Goal: Task Accomplishment & Management: Use online tool/utility

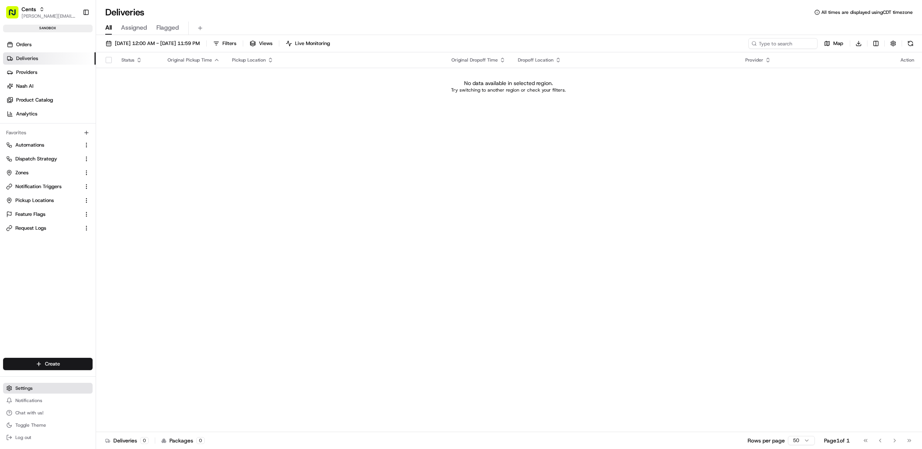
click at [52, 390] on button "Settings" at bounding box center [48, 387] width 90 height 11
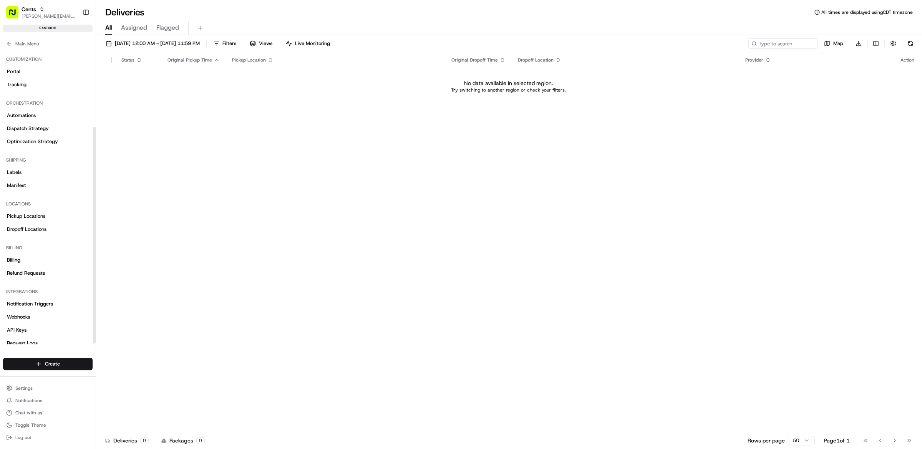
scroll to position [108, 0]
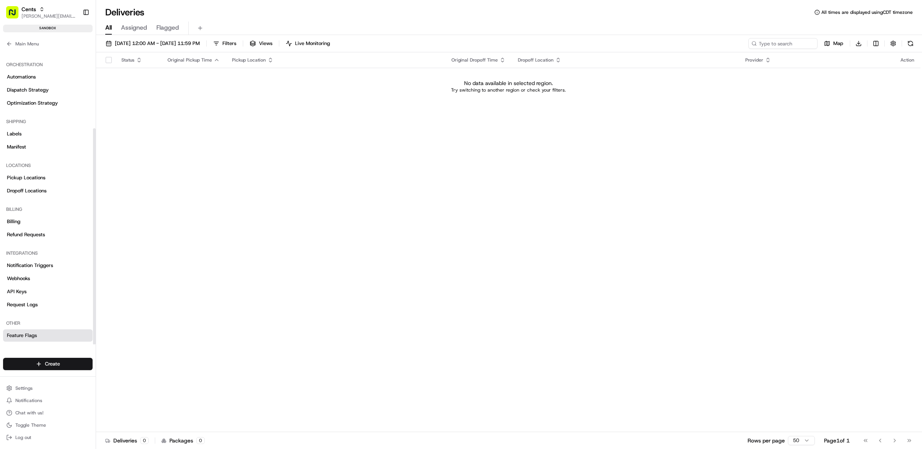
click at [47, 339] on link "Feature Flags" at bounding box center [48, 335] width 90 height 12
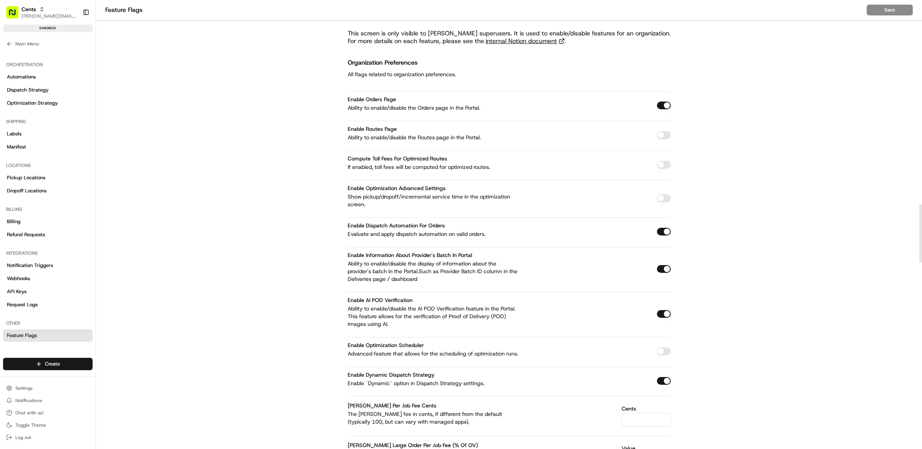
scroll to position [1565, 0]
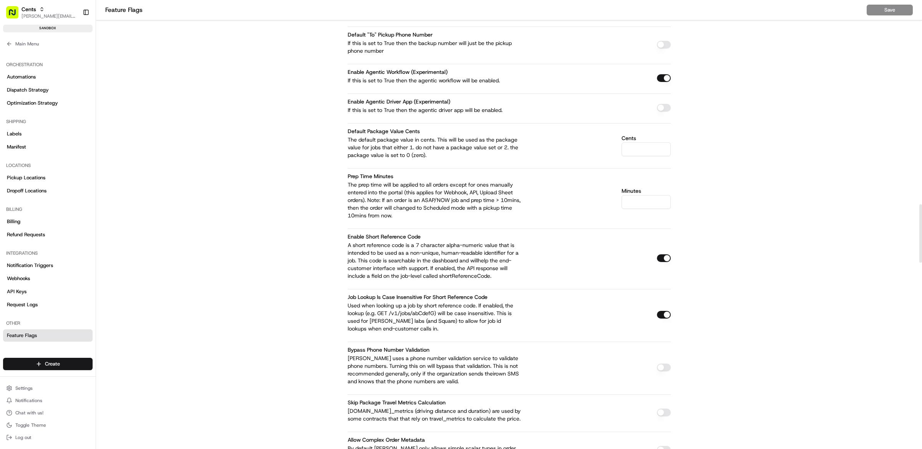
click at [133, 132] on div "This screen is only visible to Nash superusers. It is used to enable/disable fe…" at bounding box center [509, 175] width 826 height 3441
click at [18, 42] on span "Main Menu" at bounding box center [26, 44] width 23 height 6
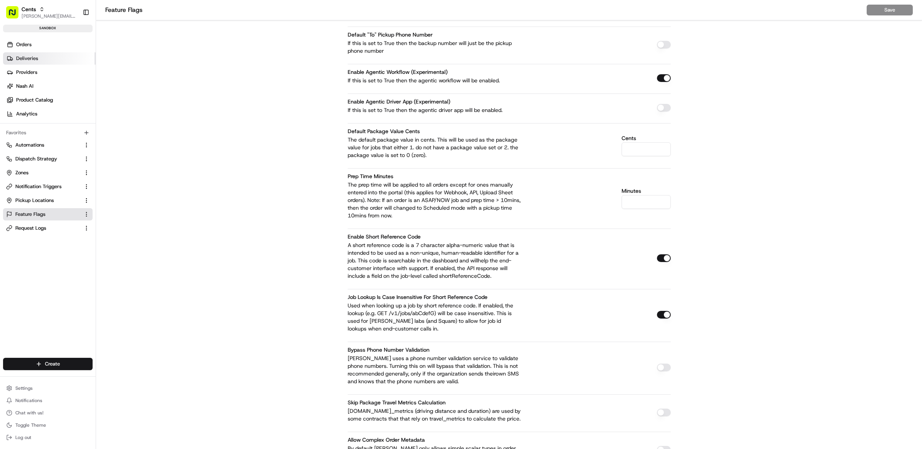
click at [37, 60] on span "Deliveries" at bounding box center [27, 58] width 22 height 7
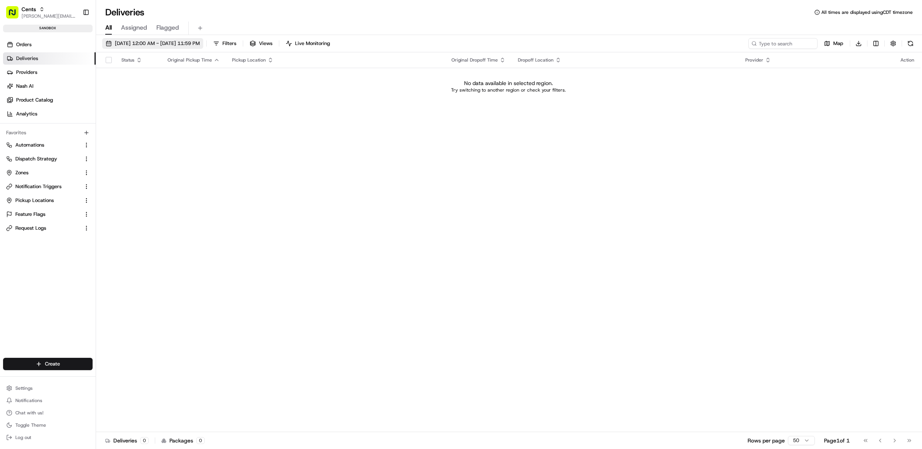
click at [151, 46] on span "[DATE] 12:00 AM - [DATE] 11:59 PM" at bounding box center [157, 43] width 85 height 7
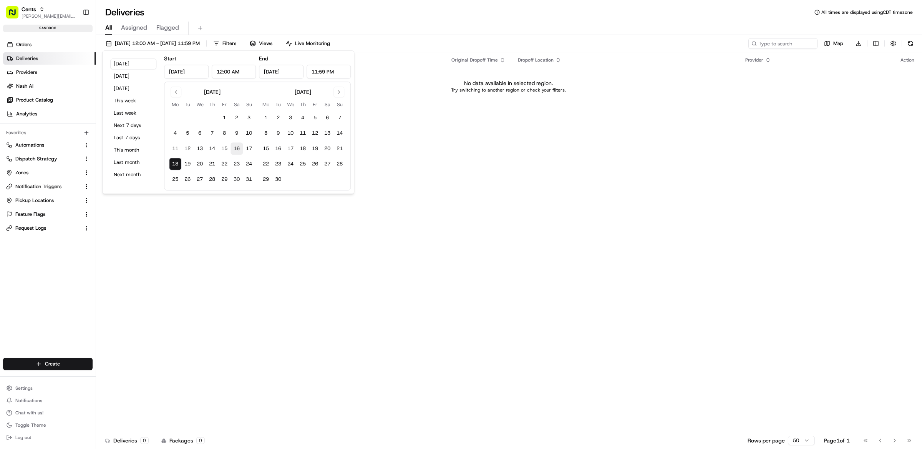
click at [237, 147] on button "16" at bounding box center [237, 148] width 12 height 12
type input "Aug 16, 2025"
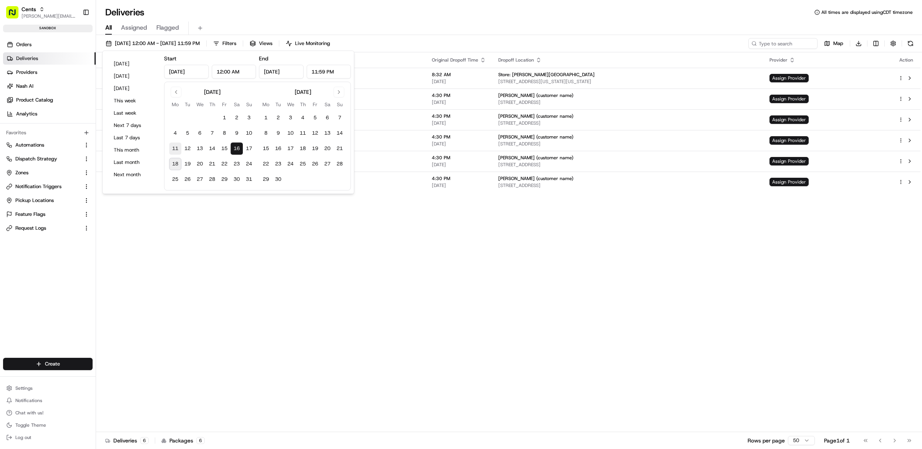
click at [176, 147] on button "11" at bounding box center [175, 148] width 12 height 12
type input "Aug 11, 2025"
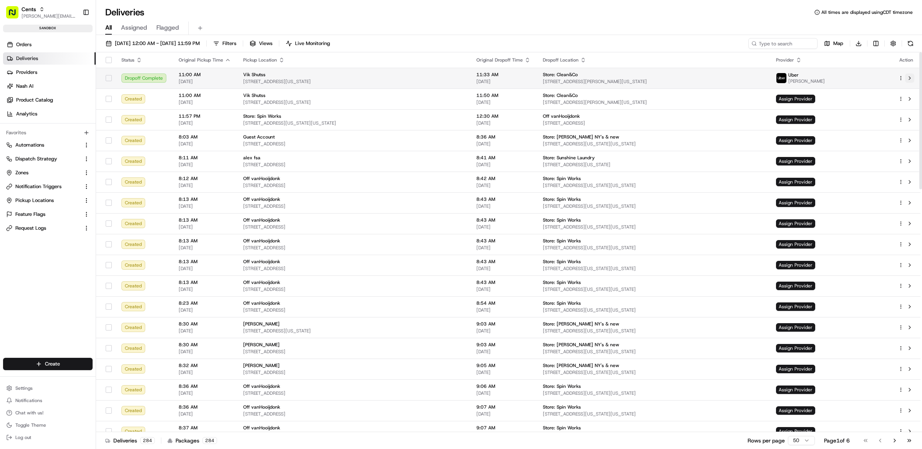
click at [907, 76] on button at bounding box center [909, 77] width 9 height 9
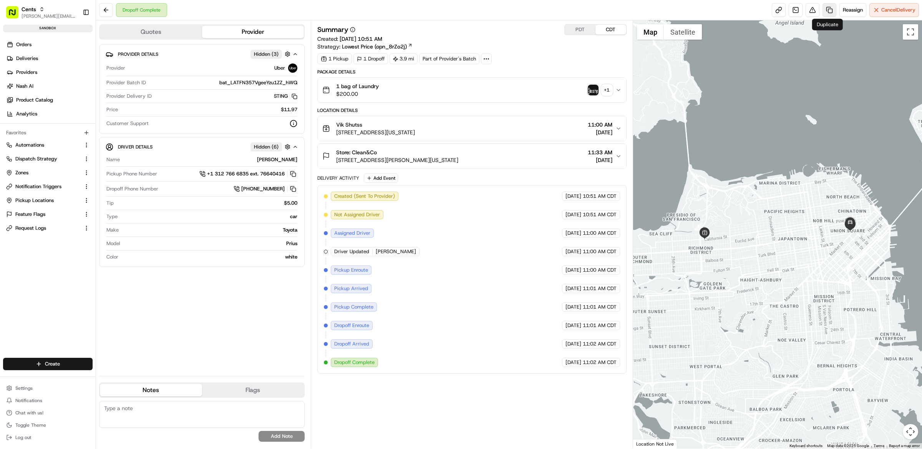
click at [829, 9] on link at bounding box center [830, 10] width 14 height 14
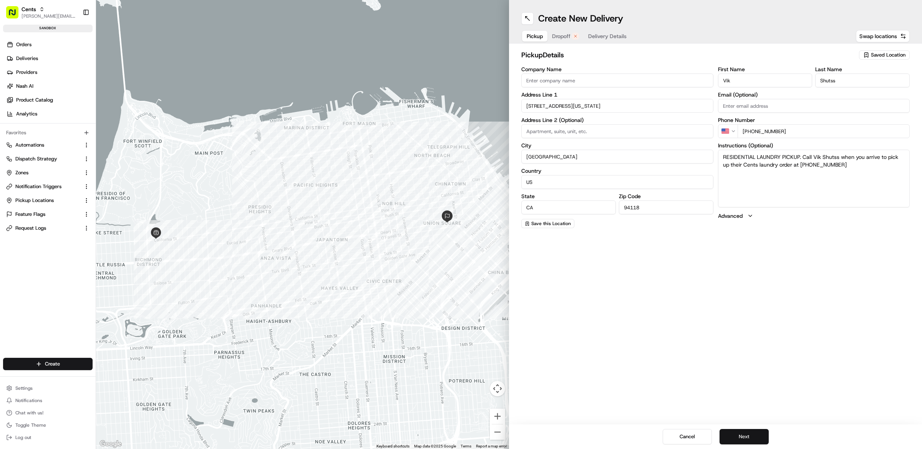
click at [752, 438] on button "Next" at bounding box center [744, 436] width 49 height 15
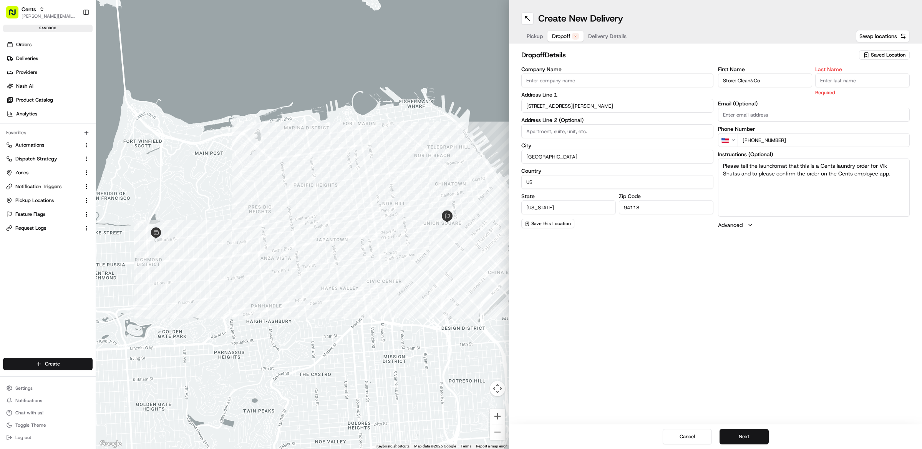
click at [753, 438] on button "Next" at bounding box center [744, 436] width 49 height 15
click at [839, 87] on input "Last Name" at bounding box center [863, 80] width 95 height 14
type input "as"
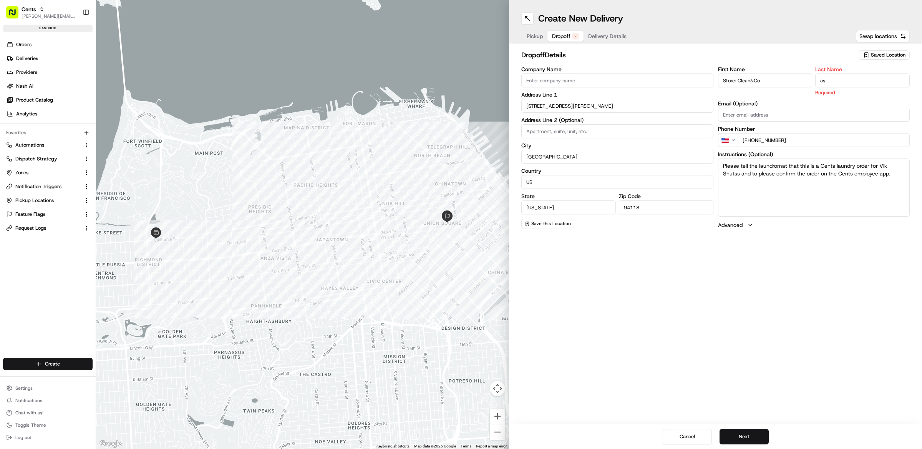
click at [751, 441] on button "Next" at bounding box center [744, 436] width 49 height 15
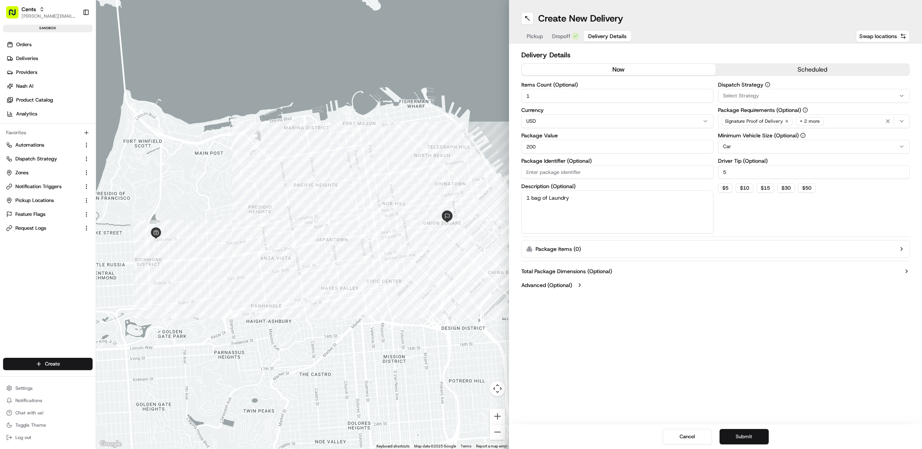
click at [750, 441] on button "Submit" at bounding box center [744, 436] width 49 height 15
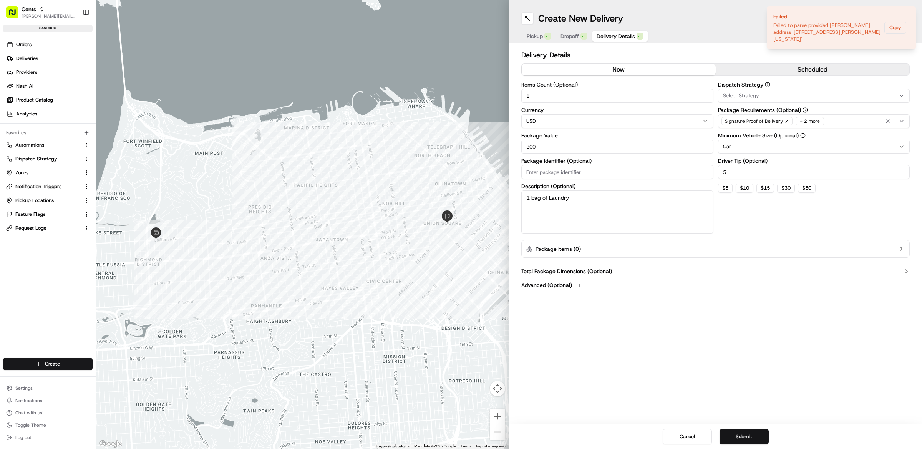
click at [749, 437] on button "Submit" at bounding box center [744, 436] width 49 height 15
click at [565, 41] on div "Pickup Dropoff Delivery Details" at bounding box center [586, 36] width 128 height 14
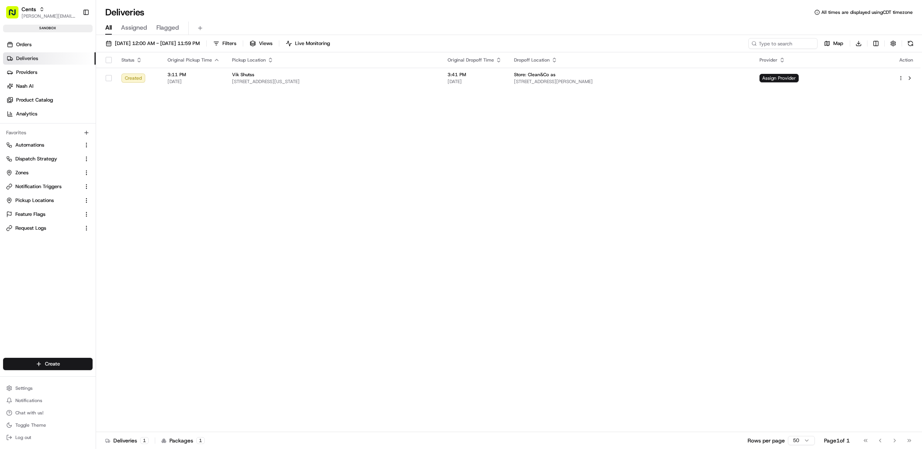
click at [643, 214] on div "Status Original Pickup Time Pickup Location Original Dropoff Time Dropoff Locat…" at bounding box center [508, 241] width 825 height 379
drag, startPoint x: 20, startPoint y: 10, endPoint x: 25, endPoint y: 11, distance: 5.1
click at [20, 10] on button "Cents matt@usenash.com" at bounding box center [41, 12] width 76 height 18
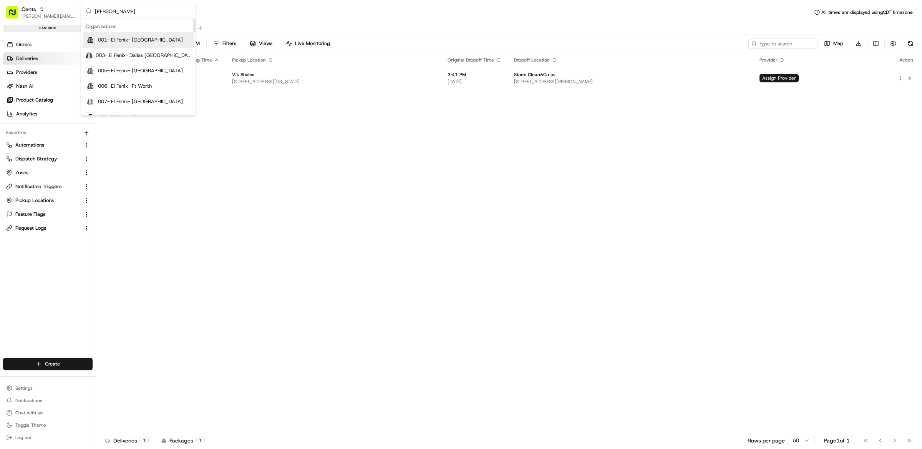
type input "morrisons"
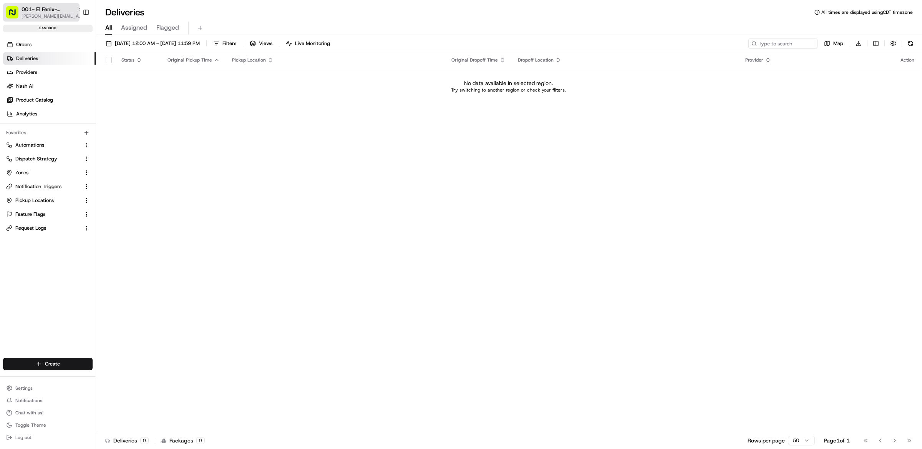
click at [61, 9] on span "001- El Fenix- Dallas Downtown" at bounding box center [48, 9] width 53 height 8
type input "morriso"
click at [155, 37] on div "Morrisons" at bounding box center [138, 39] width 111 height 15
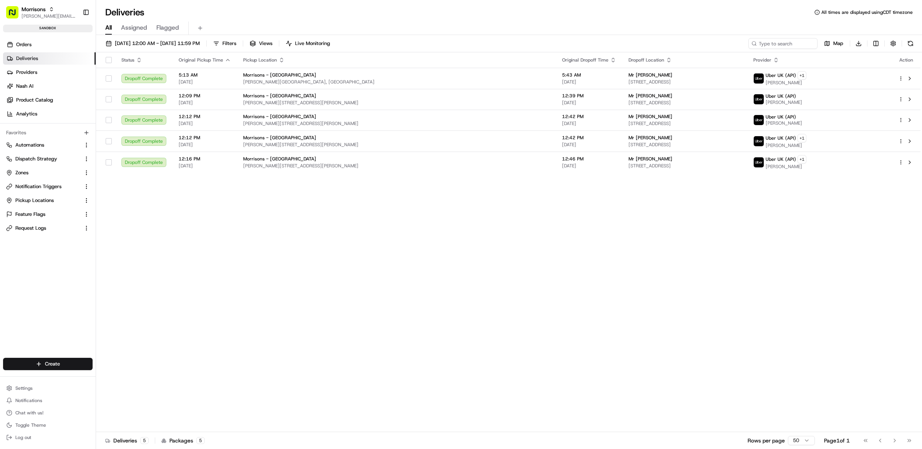
click at [606, 299] on div "Status Original Pickup Time Pickup Location Original Dropoff Time Dropoff Locat…" at bounding box center [508, 241] width 825 height 379
click at [356, 213] on div "Status Original Pickup Time Pickup Location Original Dropoff Time Dropoff Locat…" at bounding box center [508, 241] width 825 height 379
click at [498, 195] on div "Status Original Pickup Time Pickup Location Original Dropoff Time Dropoff Locat…" at bounding box center [508, 241] width 825 height 379
click at [364, 234] on div "Status Original Pickup Time Pickup Location Original Dropoff Time Dropoff Locat…" at bounding box center [508, 241] width 825 height 379
click at [399, 17] on div "Deliveries All times are displayed using CDT timezone" at bounding box center [509, 12] width 826 height 12
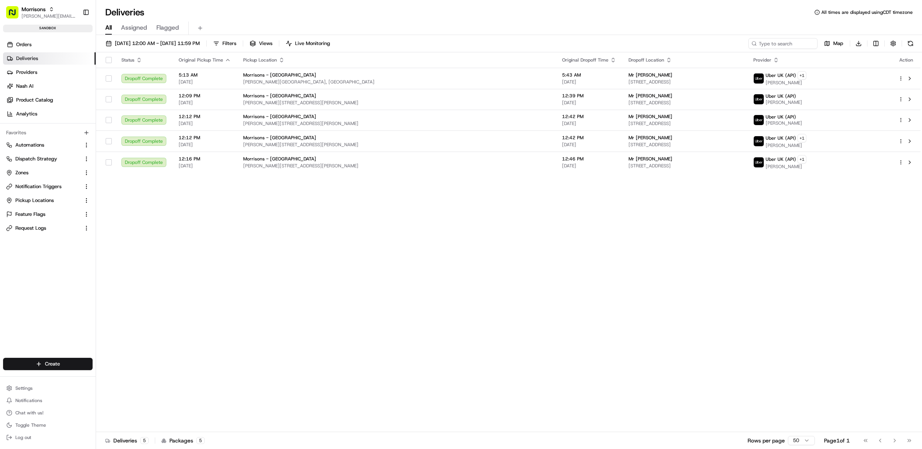
click at [803, 206] on div "Status Original Pickup Time Pickup Location Original Dropoff Time Dropoff Locat…" at bounding box center [508, 241] width 825 height 379
click at [862, 163] on div "Uber UK (API) + 1 Alex H." at bounding box center [820, 162] width 133 height 15
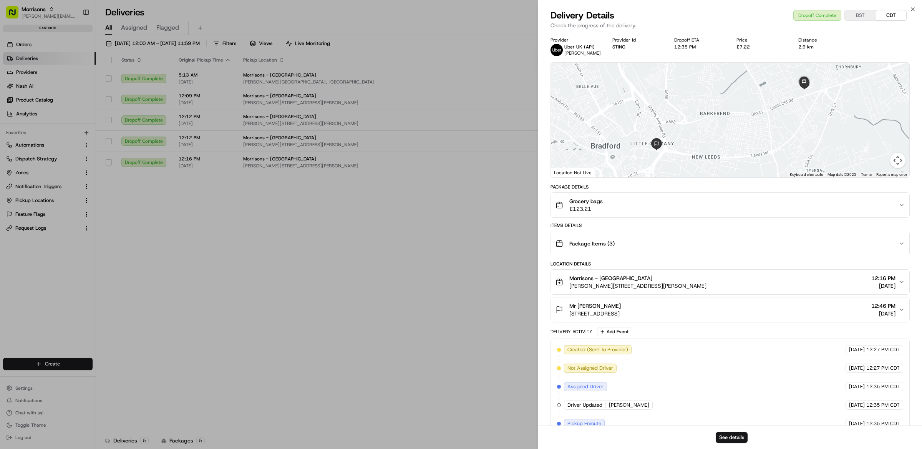
scroll to position [146, 0]
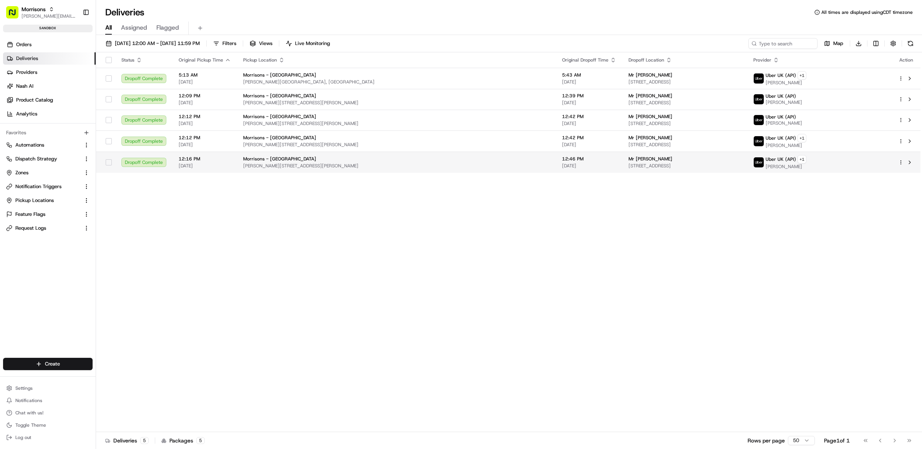
click at [900, 162] on html "Morrisons matt@usenash.com Toggle Sidebar sandbox Orders Deliveries Providers N…" at bounding box center [461, 224] width 922 height 449
click at [868, 226] on span "Duplicate" at bounding box center [861, 226] width 20 height 6
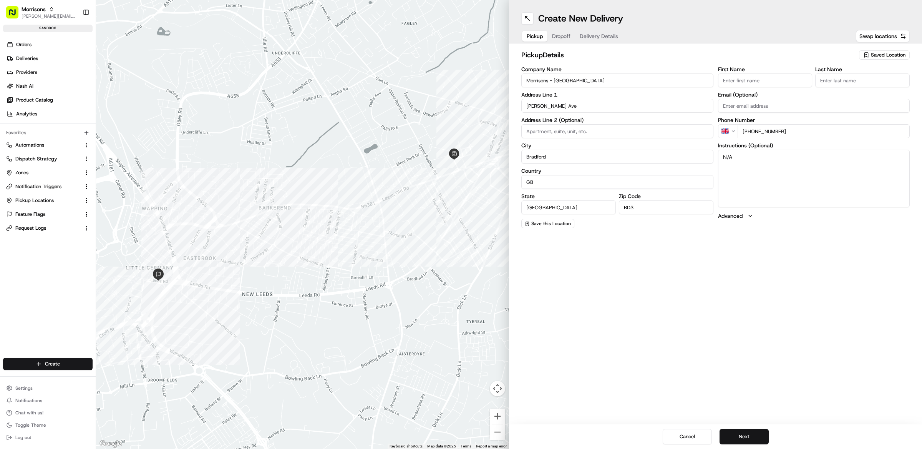
click at [733, 429] on button "Next" at bounding box center [744, 436] width 49 height 15
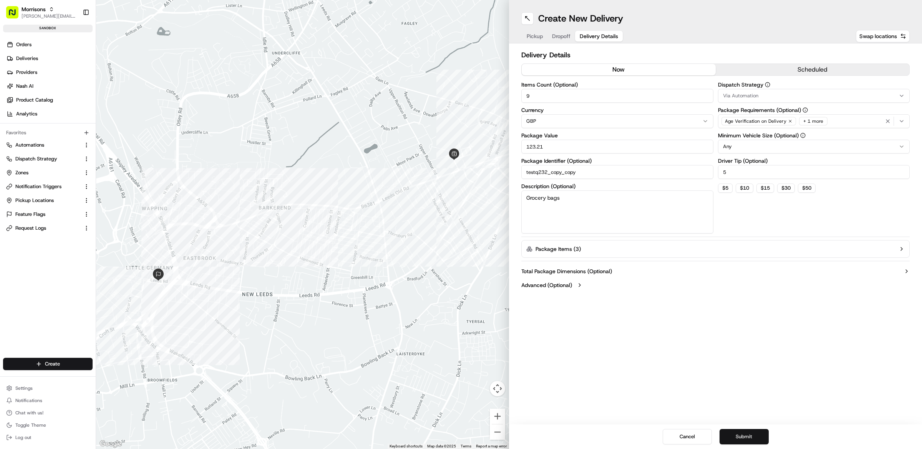
click at [733, 429] on button "Submit" at bounding box center [744, 436] width 49 height 15
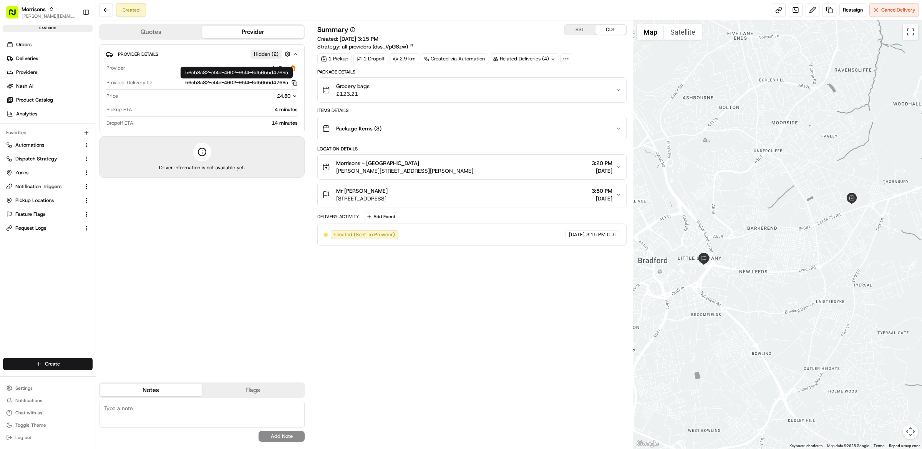
click at [292, 84] on icon "button" at bounding box center [295, 83] width 6 height 6
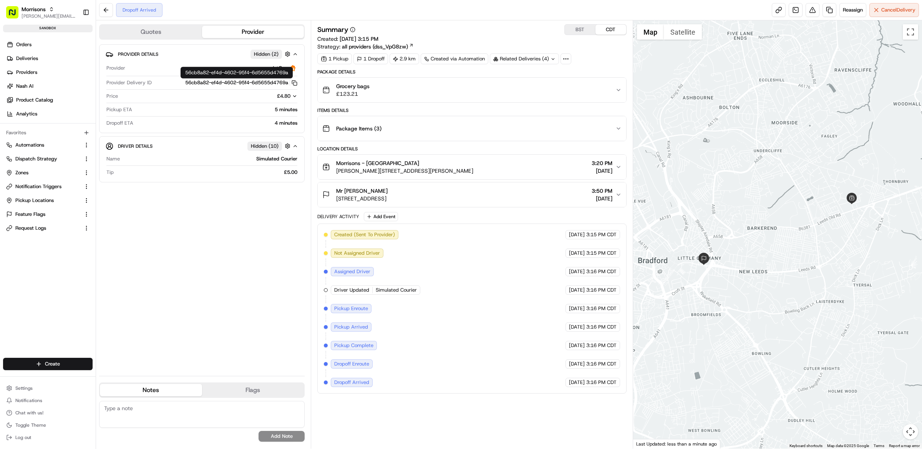
click at [596, 63] on div "1 Pickup 1 Dropoff 2.9 km Created via Automation Related Deliveries (4)" at bounding box center [471, 58] width 309 height 11
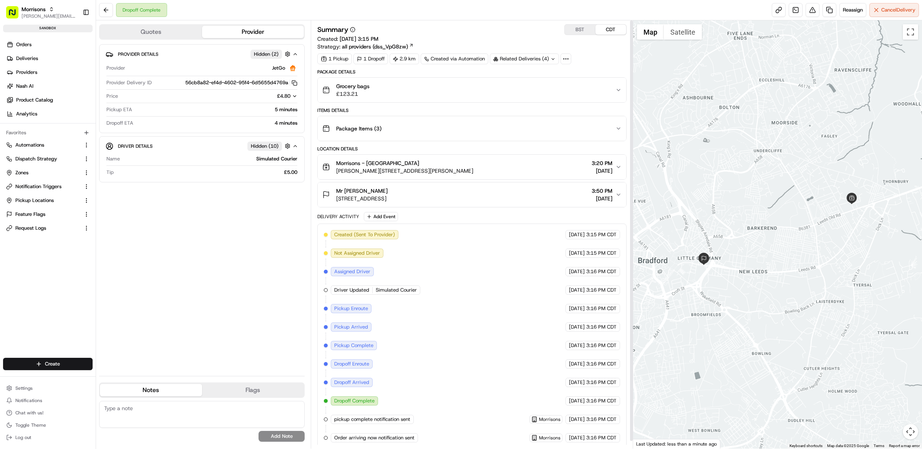
click at [481, 100] on button "Grocery bags £123.21" at bounding box center [472, 90] width 309 height 25
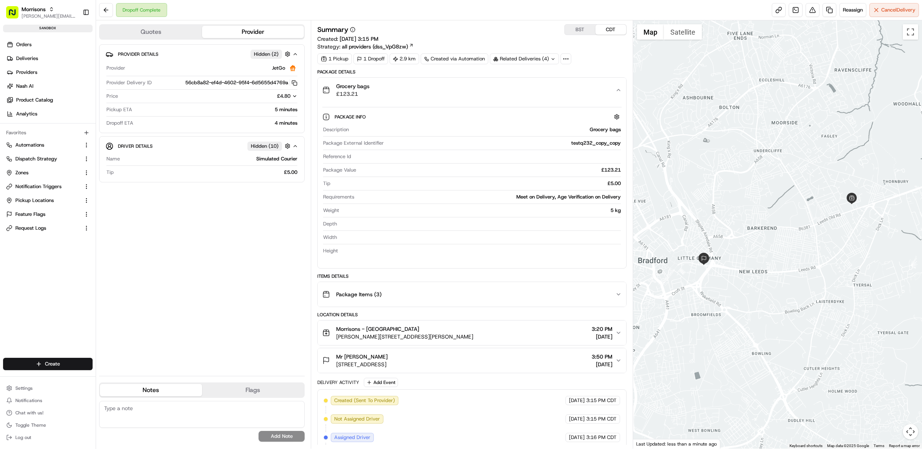
click at [482, 99] on button "Grocery bags £123.21" at bounding box center [472, 90] width 309 height 25
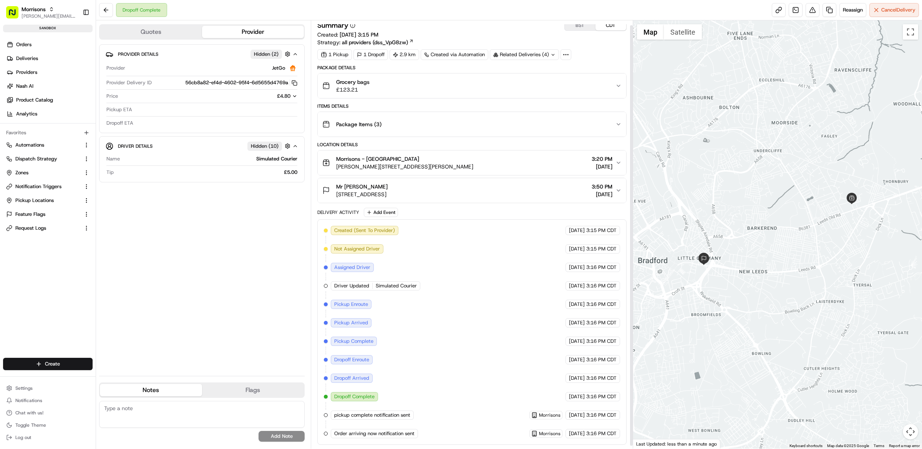
scroll to position [7, 0]
click at [828, 11] on link at bounding box center [830, 10] width 14 height 14
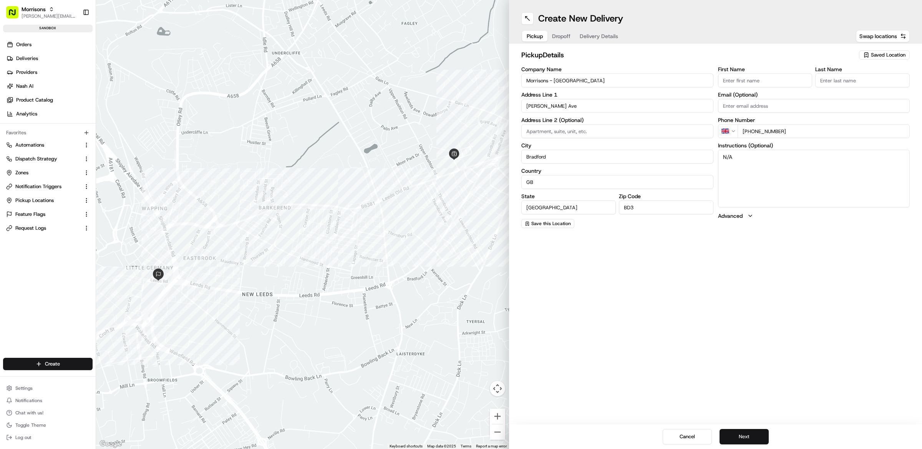
click at [753, 433] on button "Next" at bounding box center [744, 436] width 49 height 15
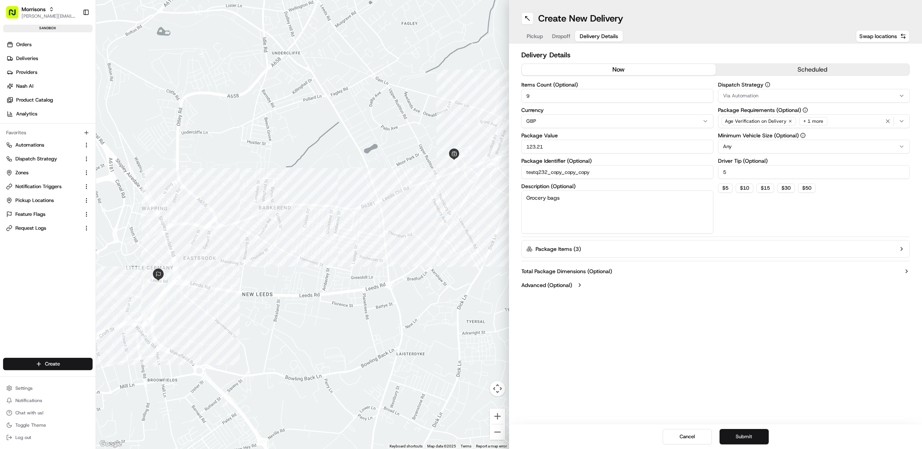
click at [753, 433] on button "Submit" at bounding box center [744, 436] width 49 height 15
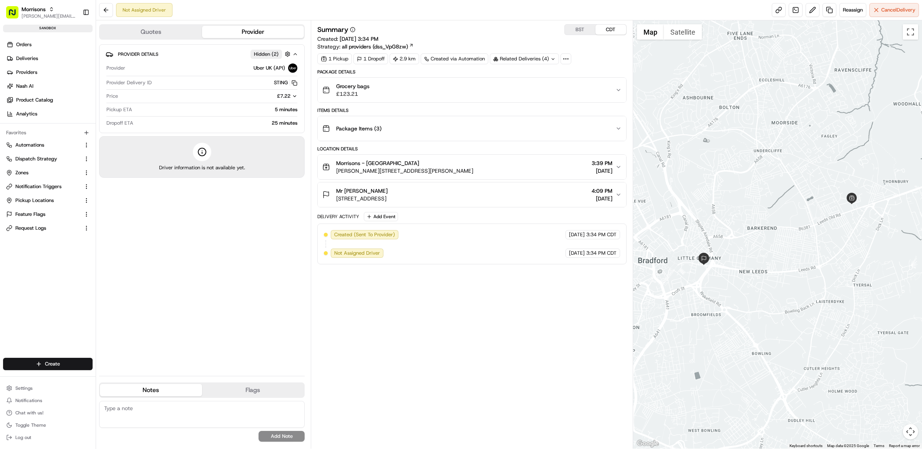
click at [147, 37] on button "Quotes" at bounding box center [151, 32] width 102 height 12
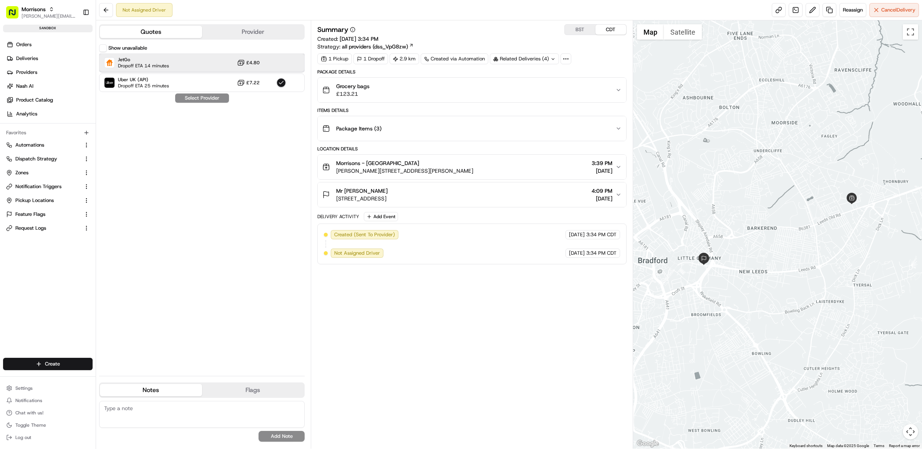
click at [160, 57] on span "JetGo" at bounding box center [143, 59] width 51 height 6
click at [98, 48] on div "Quotes Provider Show unavailable JetGo Dropoff ETA 14 minutes £4.80 Uber UK (AP…" at bounding box center [203, 234] width 215 height 428
click at [104, 49] on button "Show unavailable" at bounding box center [103, 48] width 8 height 8
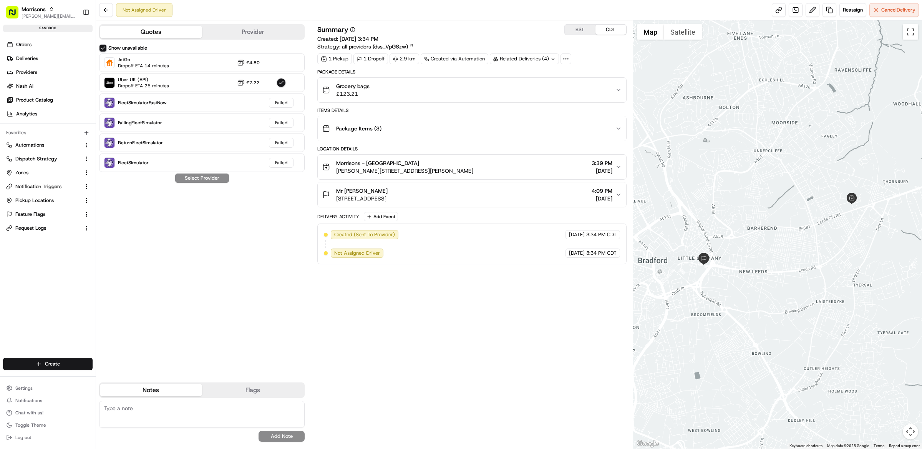
click at [385, 48] on span "all providers (dss_VpG8zw)" at bounding box center [375, 47] width 66 height 8
click at [837, 13] on div "Reassign Cancel Delivery" at bounding box center [845, 10] width 147 height 14
click at [847, 13] on span "Reassign" at bounding box center [853, 10] width 20 height 7
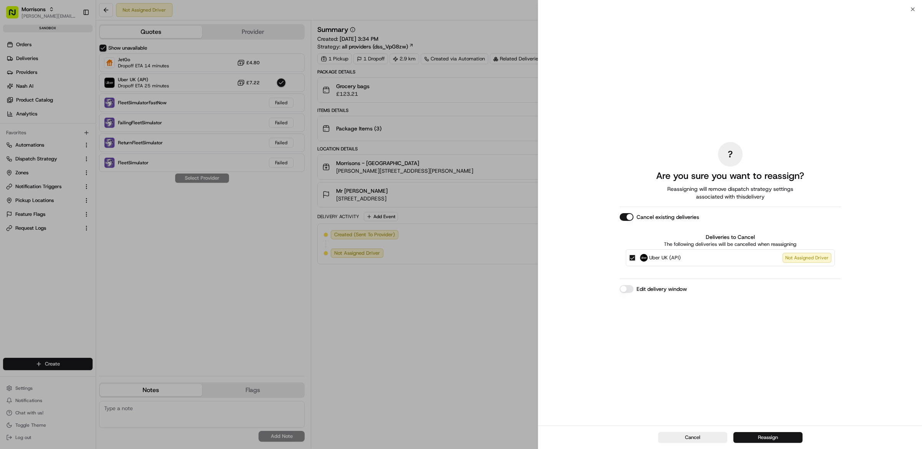
click at [776, 434] on button "Reassign" at bounding box center [768, 437] width 69 height 11
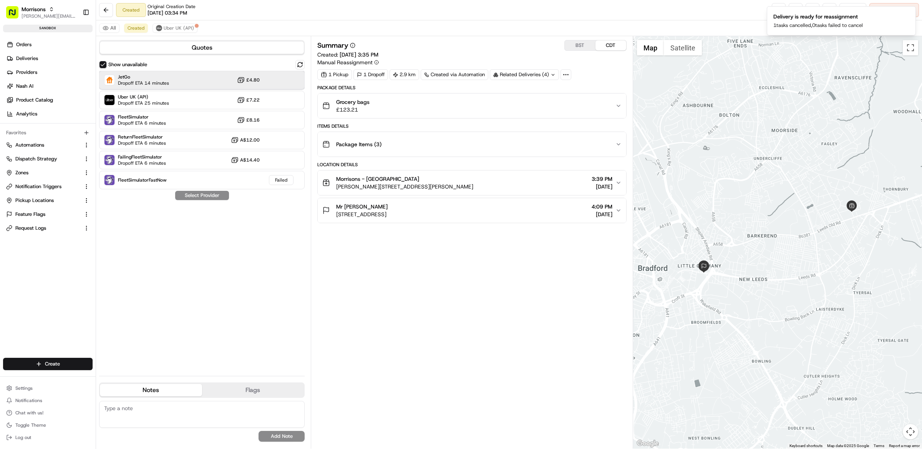
click at [167, 78] on span "JetGo" at bounding box center [143, 77] width 51 height 6
click at [206, 197] on button "Assign Provider" at bounding box center [202, 195] width 55 height 9
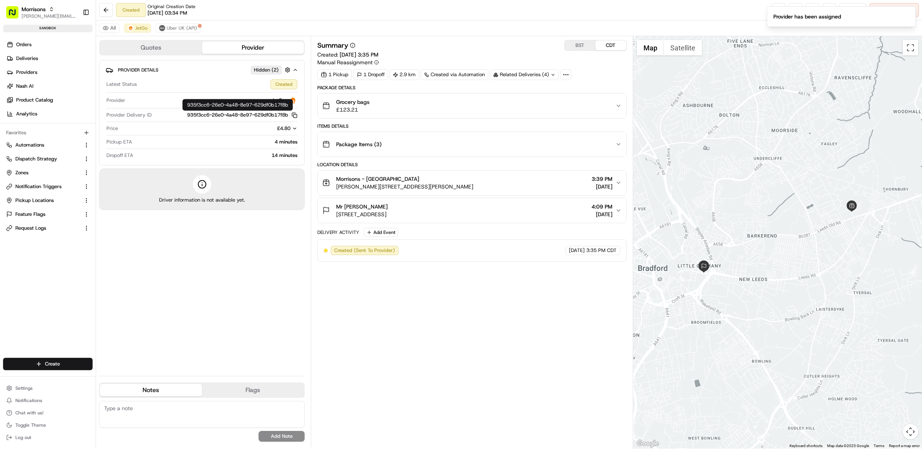
click at [295, 116] on icon "button" at bounding box center [295, 115] width 6 height 6
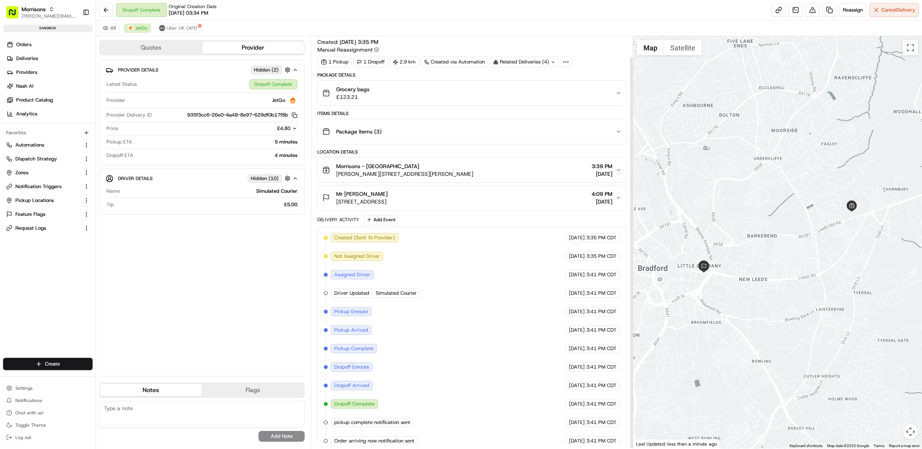
scroll to position [23, 0]
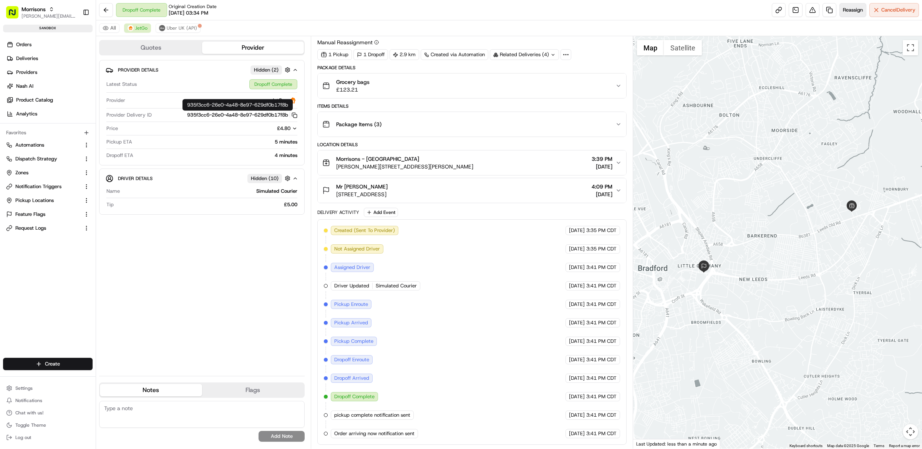
click at [847, 12] on span "Reassign" at bounding box center [853, 10] width 20 height 7
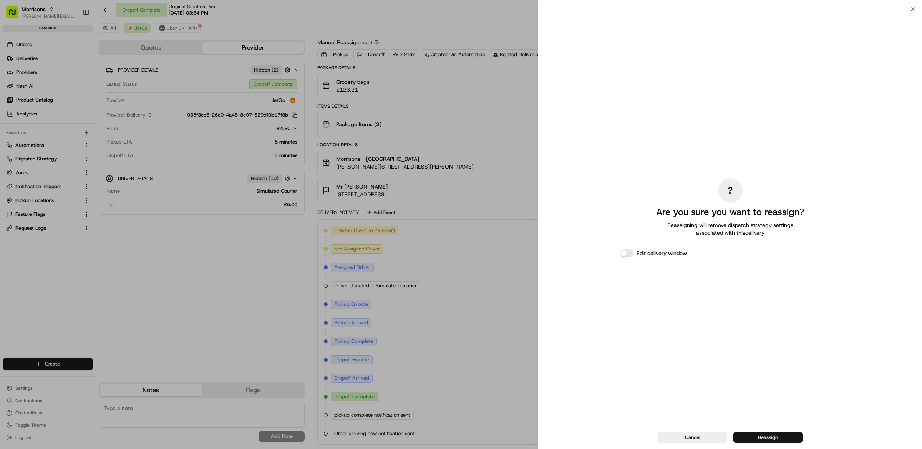
click at [776, 435] on button "Reassign" at bounding box center [768, 437] width 69 height 11
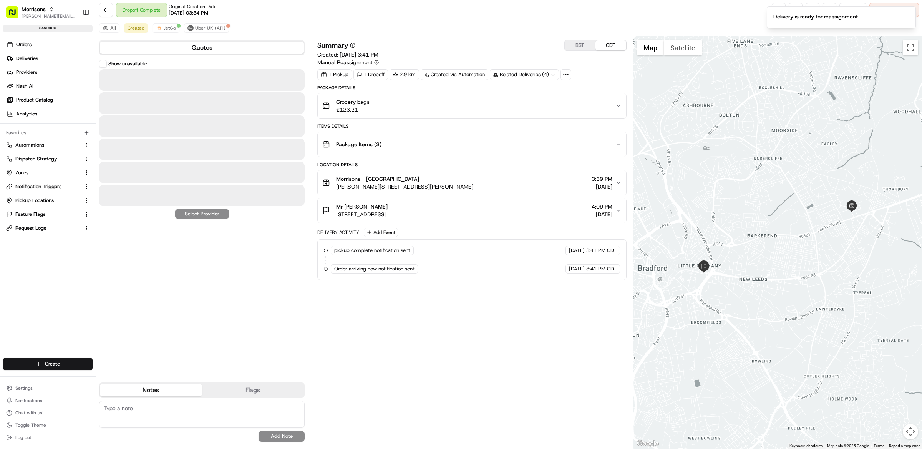
scroll to position [0, 0]
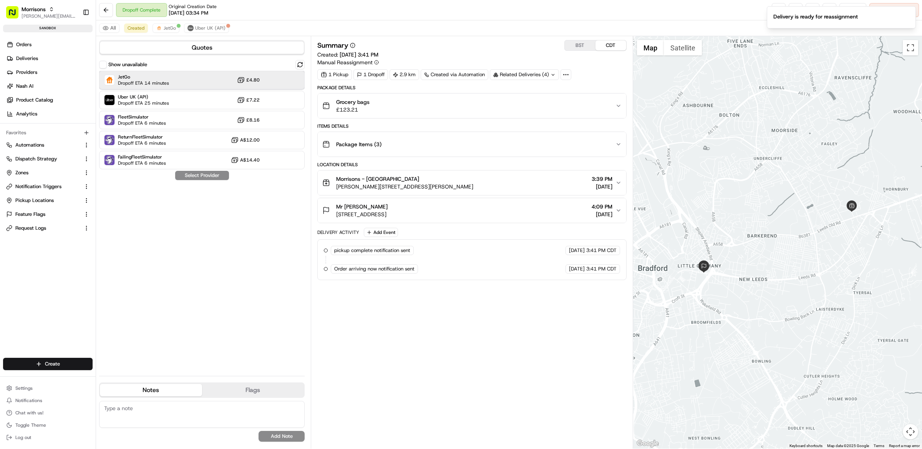
click at [184, 76] on div "JetGo Dropoff ETA 14 minutes £4.80" at bounding box center [202, 80] width 206 height 18
click at [208, 179] on button "Assign Provider" at bounding box center [202, 175] width 55 height 9
click at [171, 81] on div "JetGo Dropoff ETA 14 minutes £4.80" at bounding box center [202, 80] width 206 height 18
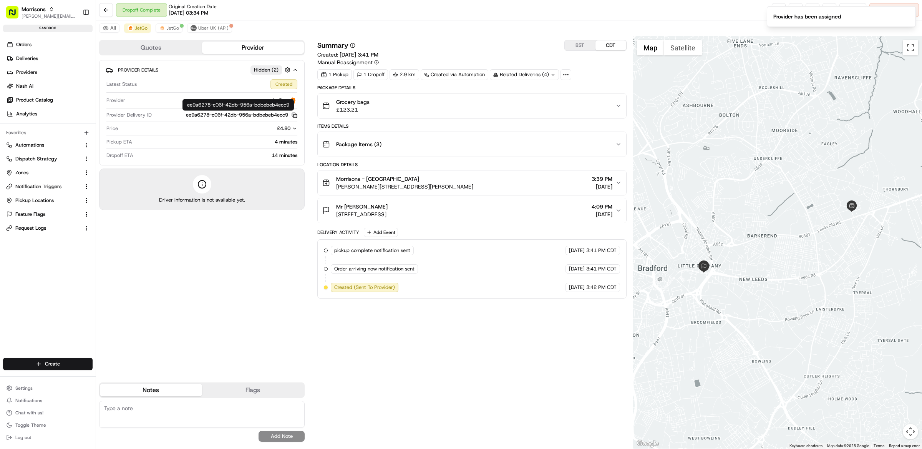
click at [294, 116] on rect "button" at bounding box center [295, 115] width 3 height 3
click at [464, 352] on div "Summary BST CDT Created: 08/18/2025 3:41 PM Manual Reassignment 1 Pickup 1 Drop…" at bounding box center [471, 242] width 309 height 404
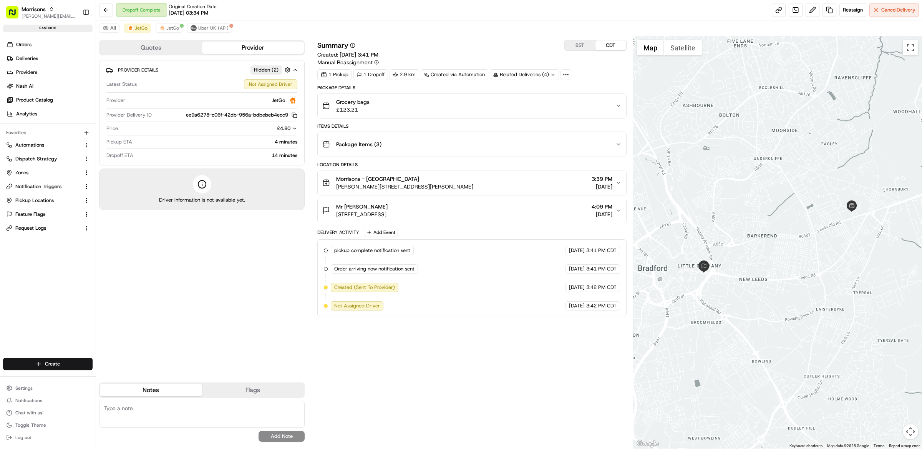
click at [471, 22] on div "All JetGo JetGo Uber UK (API)" at bounding box center [509, 28] width 826 height 16
drag, startPoint x: 197, startPoint y: 28, endPoint x: 208, endPoint y: 28, distance: 11.1
click at [201, 28] on button "Uber UK (API)" at bounding box center [209, 27] width 45 height 9
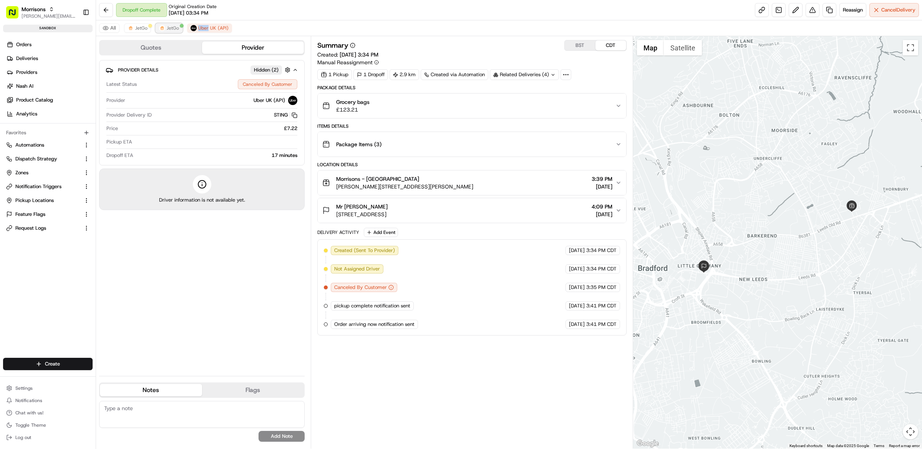
click at [169, 28] on span "JetGo" at bounding box center [173, 28] width 12 height 6
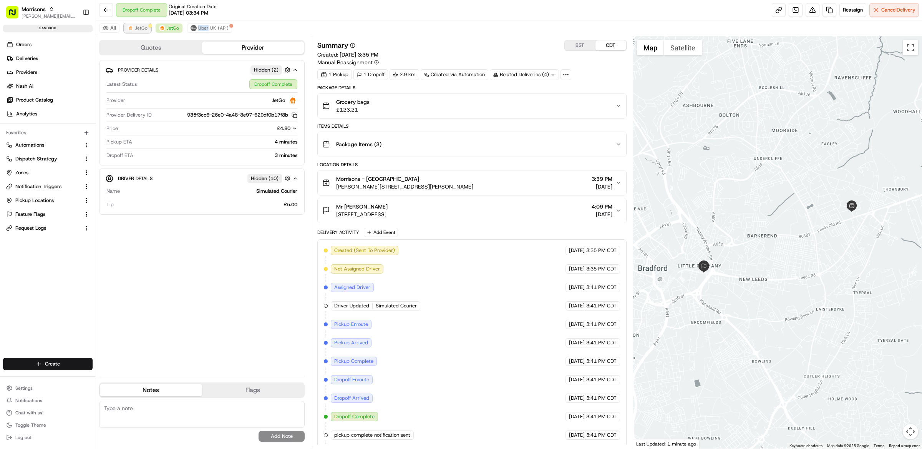
click at [148, 28] on button "JetGo" at bounding box center [137, 27] width 27 height 9
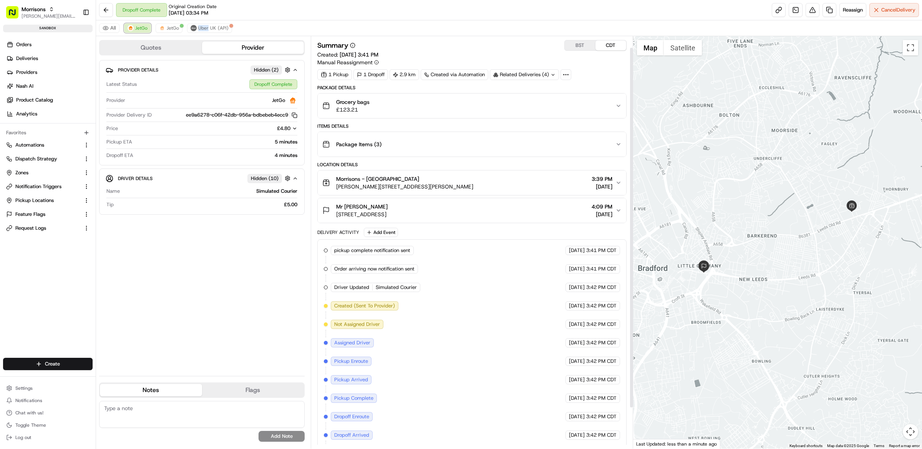
scroll to position [60, 0]
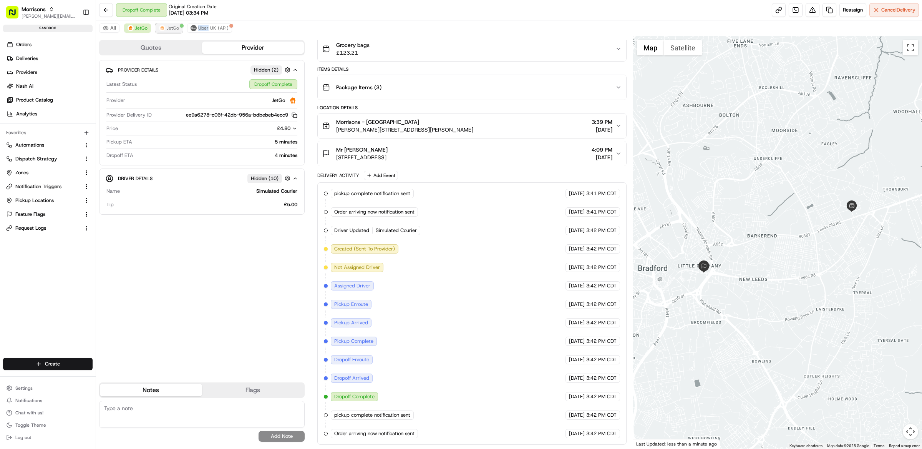
click at [174, 30] on span "JetGo" at bounding box center [173, 28] width 12 height 6
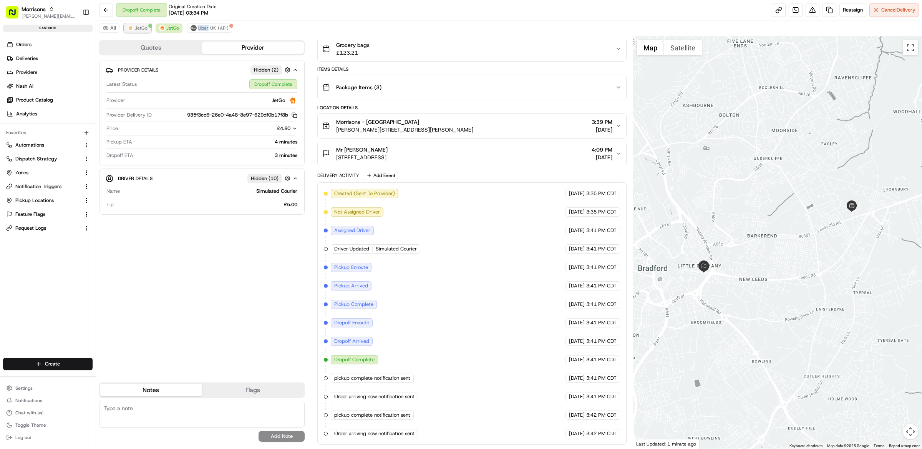
click at [141, 30] on span "JetGo" at bounding box center [141, 28] width 12 height 6
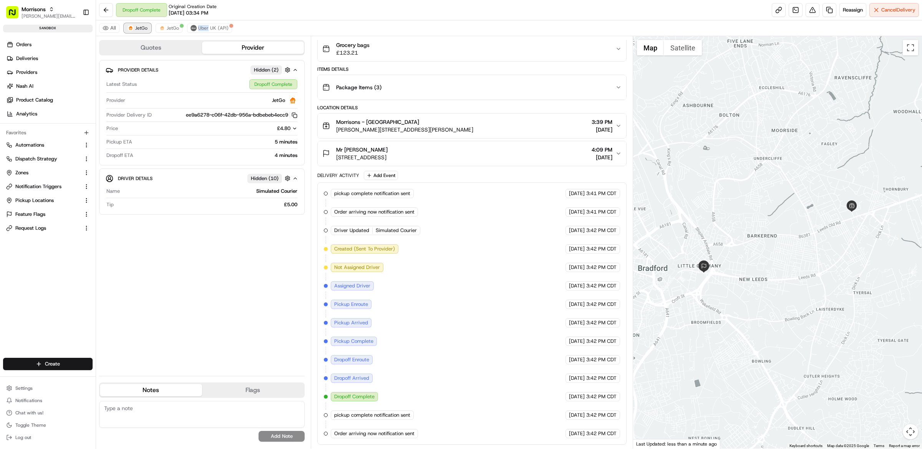
click at [141, 30] on span "JetGo" at bounding box center [141, 28] width 12 height 6
click at [167, 29] on span "JetGo" at bounding box center [173, 28] width 12 height 6
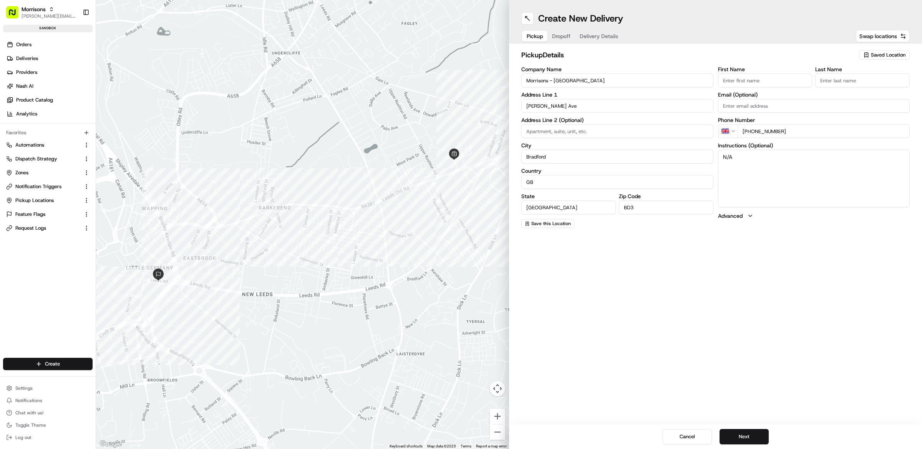
click at [674, 428] on div "Cancel Next" at bounding box center [715, 436] width 413 height 25
click at [676, 435] on button "Cancel" at bounding box center [687, 436] width 49 height 15
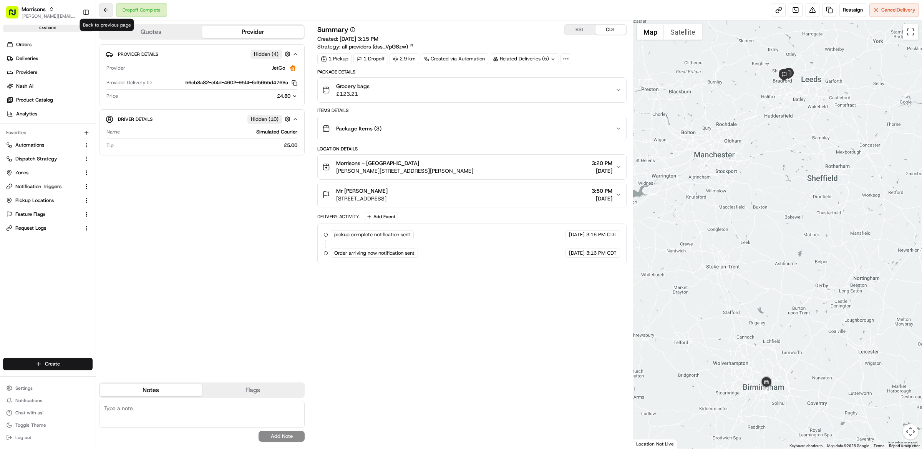
click at [110, 4] on button at bounding box center [106, 10] width 14 height 14
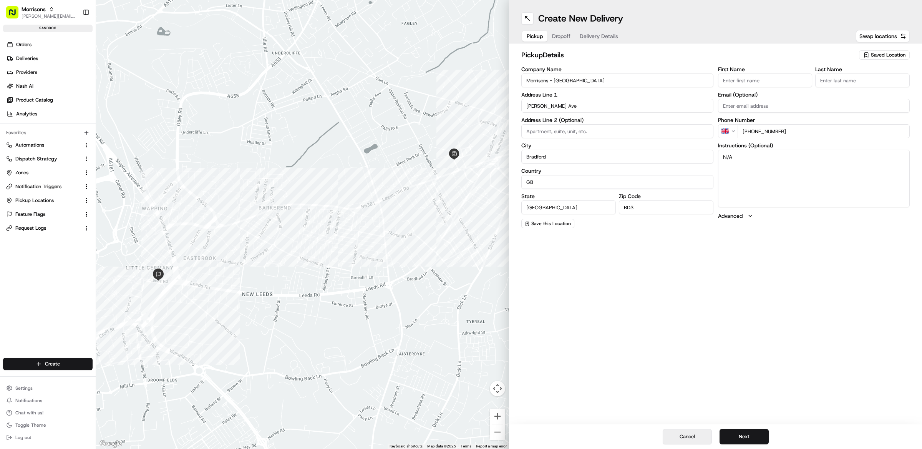
click at [683, 433] on button "Cancel" at bounding box center [687, 436] width 49 height 15
type input "+1"
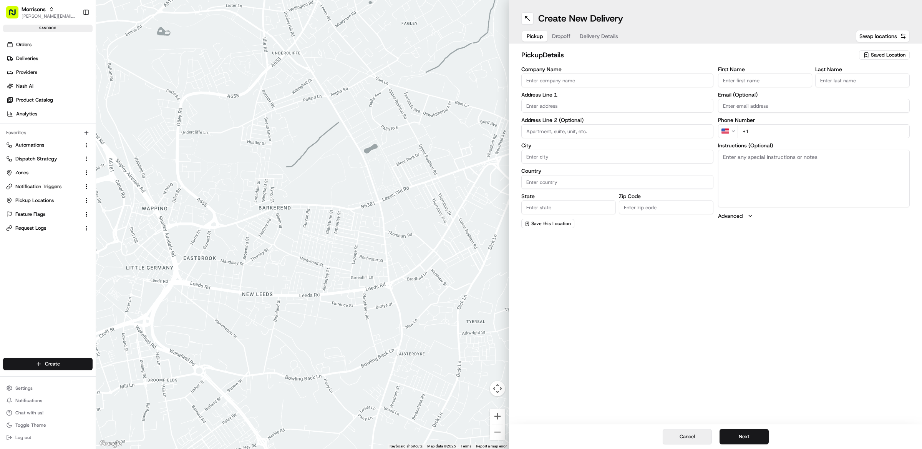
click at [693, 430] on button "Cancel" at bounding box center [687, 436] width 49 height 15
click at [673, 438] on button "Cancel" at bounding box center [687, 436] width 49 height 15
click at [41, 47] on link "Orders" at bounding box center [49, 44] width 93 height 12
click at [46, 65] on ul "Orders Deliveries Providers Nash AI Product Catalog Analytics" at bounding box center [49, 78] width 93 height 81
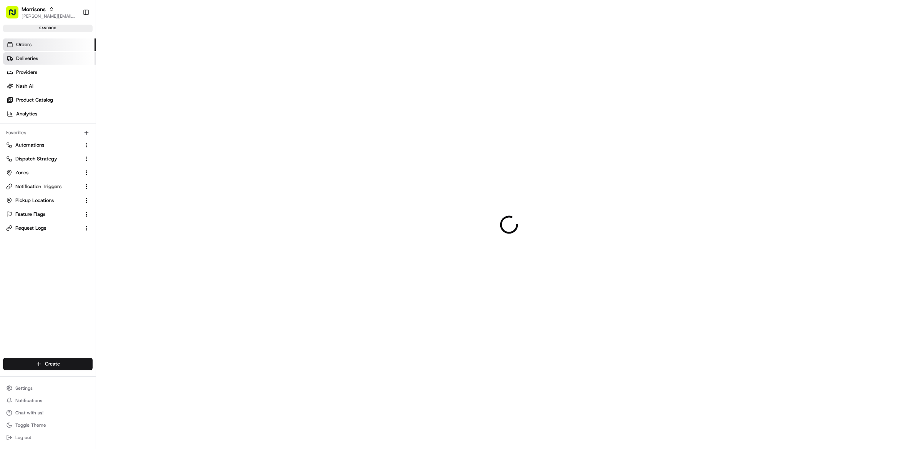
click at [45, 58] on link "Deliveries" at bounding box center [49, 58] width 93 height 12
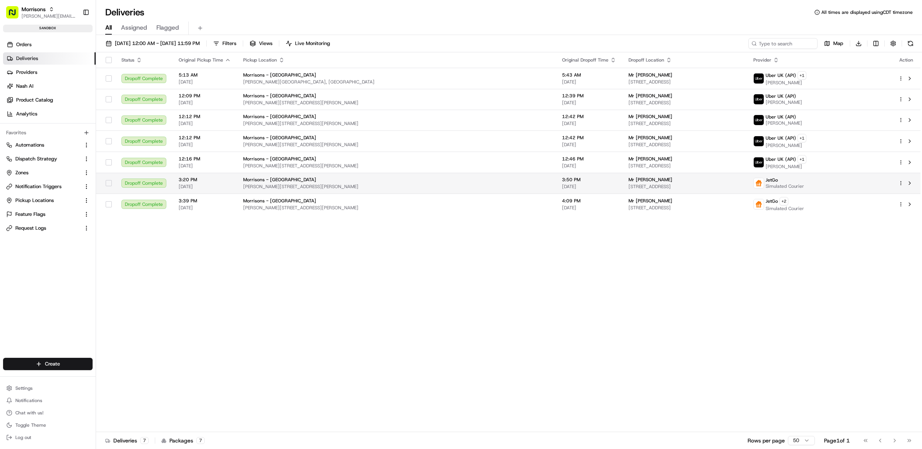
click at [899, 186] on html "Morrisons matt@usenash.com Toggle Sidebar sandbox Orders Deliveries Providers N…" at bounding box center [461, 224] width 922 height 449
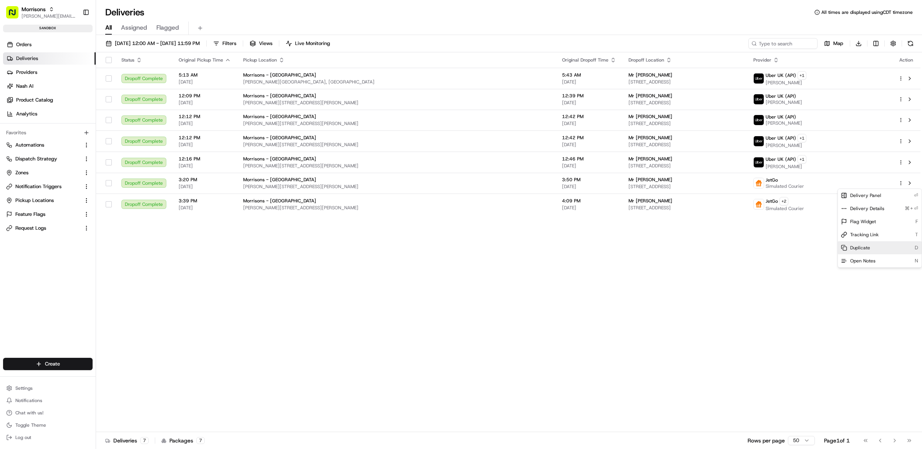
click at [871, 248] on div "Duplicate D" at bounding box center [880, 247] width 84 height 13
click at [698, 296] on html "Morrisons matt@usenash.com Toggle Sidebar sandbox Orders Deliveries Providers N…" at bounding box center [461, 224] width 922 height 449
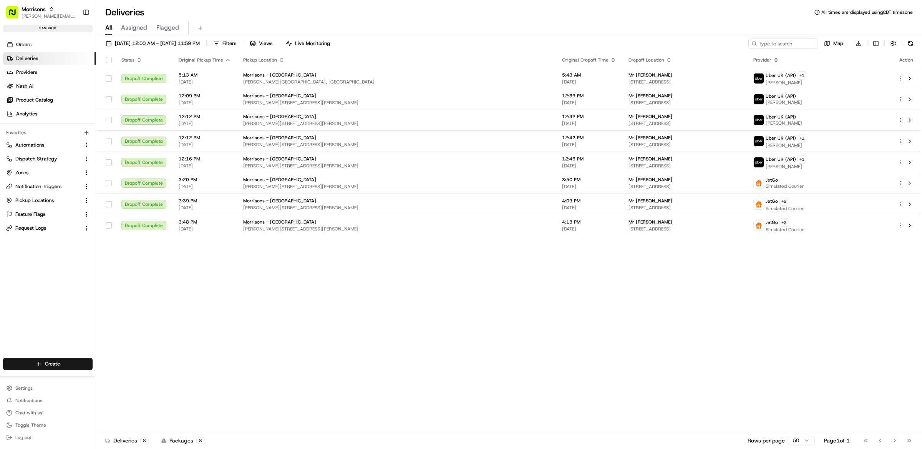
click at [407, 284] on div "Status Original Pickup Time Pickup Location Original Dropoff Time Dropoff Locat…" at bounding box center [508, 241] width 825 height 379
click at [857, 253] on div "Status Original Pickup Time Pickup Location Original Dropoff Time Dropoff Locat…" at bounding box center [508, 241] width 825 height 379
click at [584, 273] on div "Status Original Pickup Time Pickup Location Original Dropoff Time Dropoff Locat…" at bounding box center [508, 241] width 825 height 379
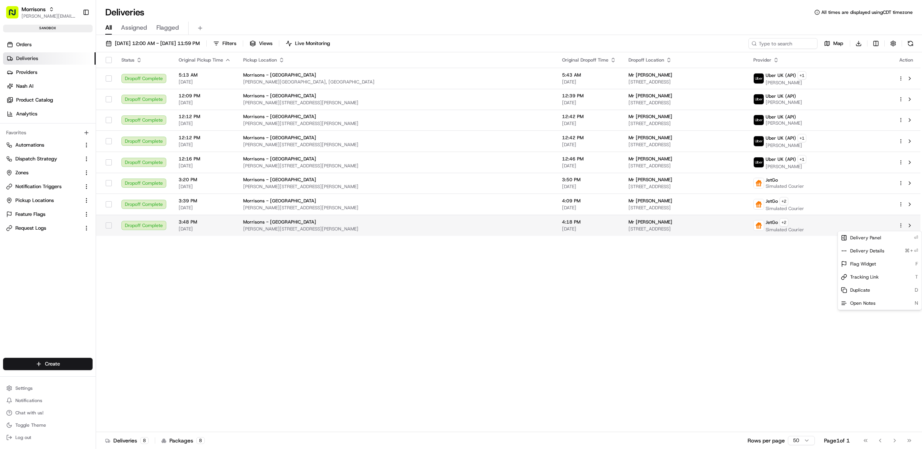
click at [901, 228] on html "Morrisons matt@usenash.com Toggle Sidebar sandbox Orders Deliveries Providers N…" at bounding box center [461, 224] width 922 height 449
click at [880, 288] on div "Duplicate D" at bounding box center [880, 289] width 84 height 13
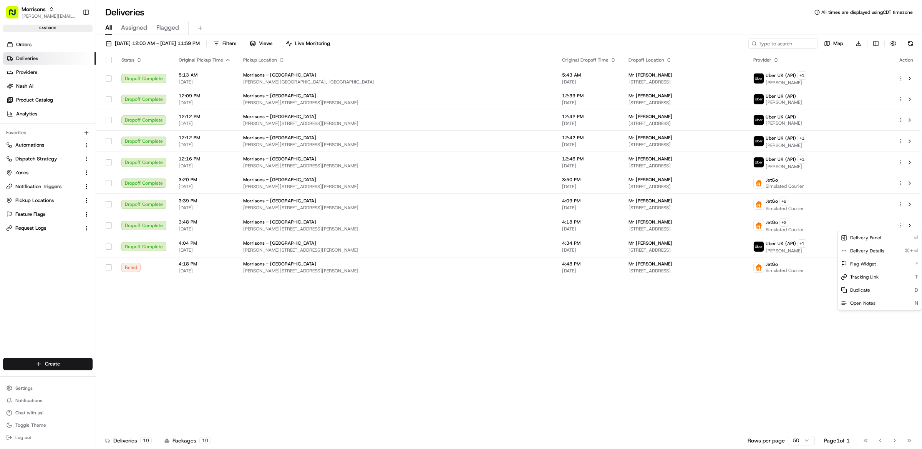
click at [698, 391] on html "Morrisons matt@usenash.com Toggle Sidebar sandbox Orders Deliveries Providers N…" at bounding box center [461, 224] width 922 height 449
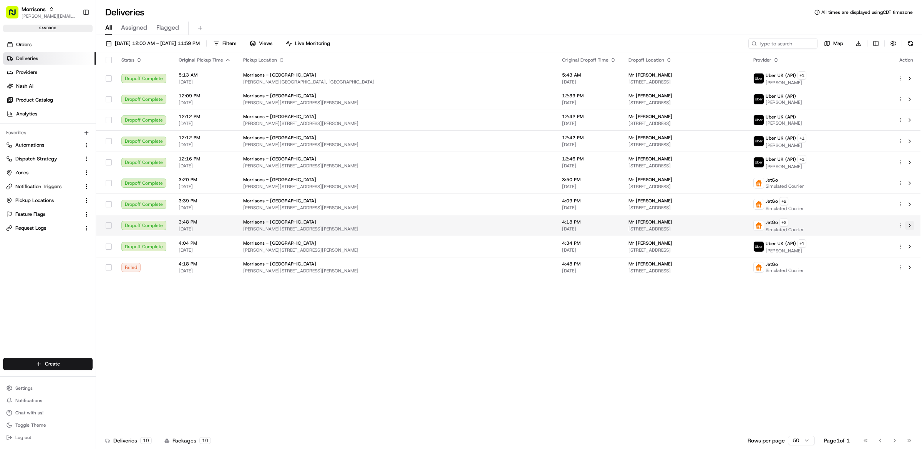
click at [913, 229] on button at bounding box center [909, 225] width 9 height 9
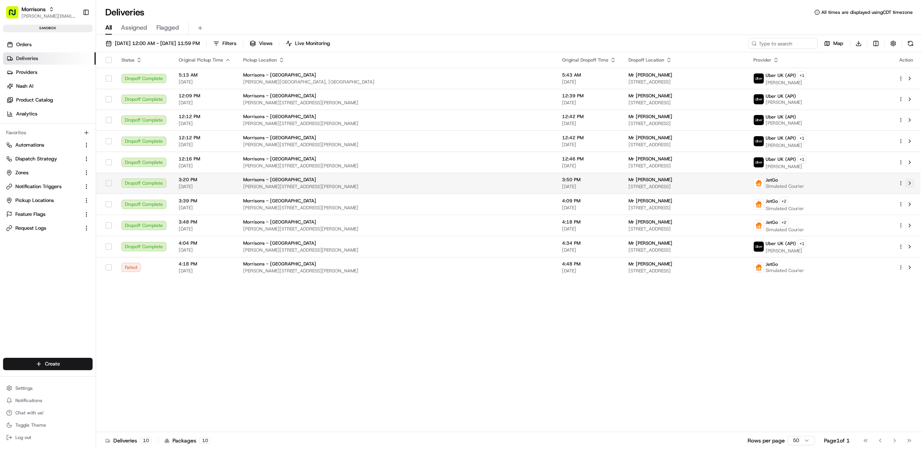
click at [908, 183] on button at bounding box center [909, 182] width 9 height 9
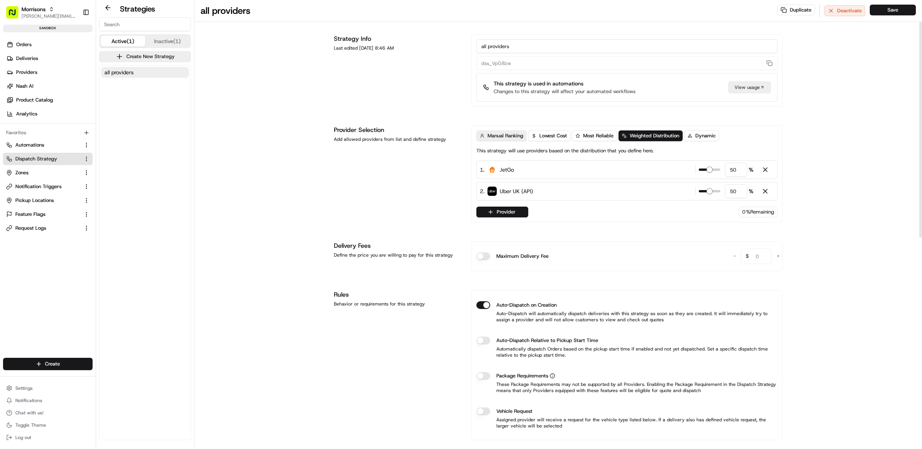
click at [508, 132] on span "Manual Ranking" at bounding box center [506, 135] width 36 height 7
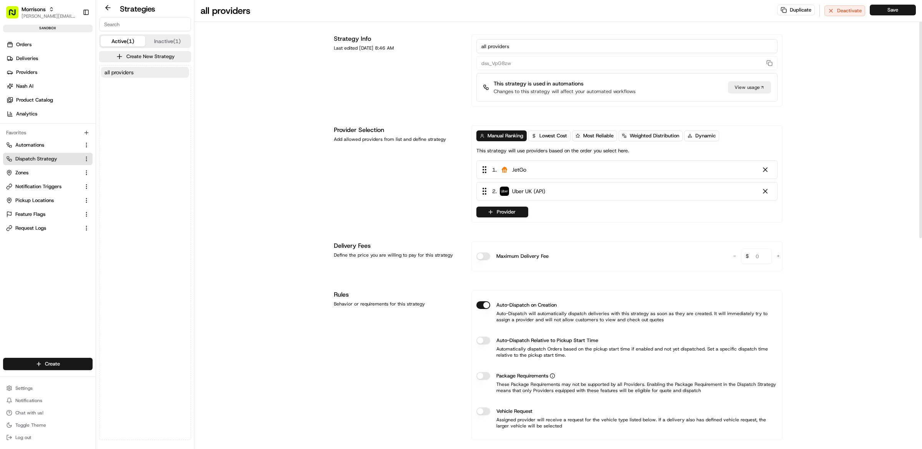
click at [900, 17] on div "all providers Duplicate Deactivate Save" at bounding box center [558, 11] width 728 height 22
click at [897, 13] on button "Save" at bounding box center [893, 10] width 46 height 11
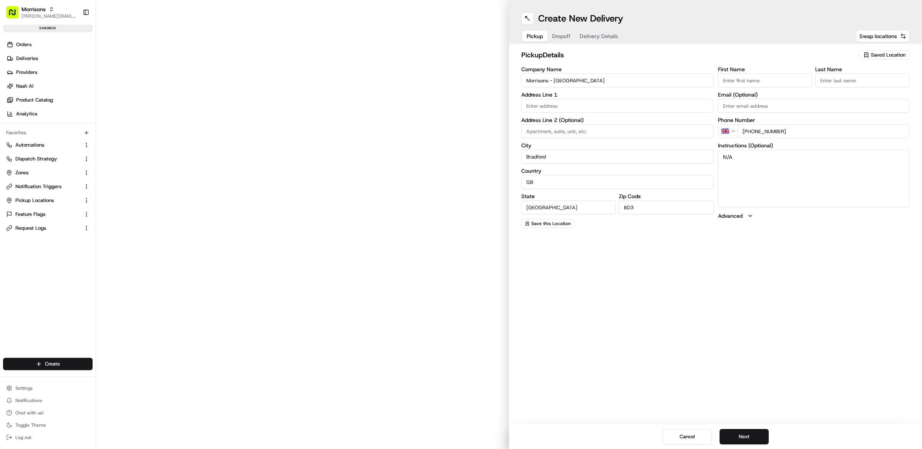
type input "[PERSON_NAME] Ave"
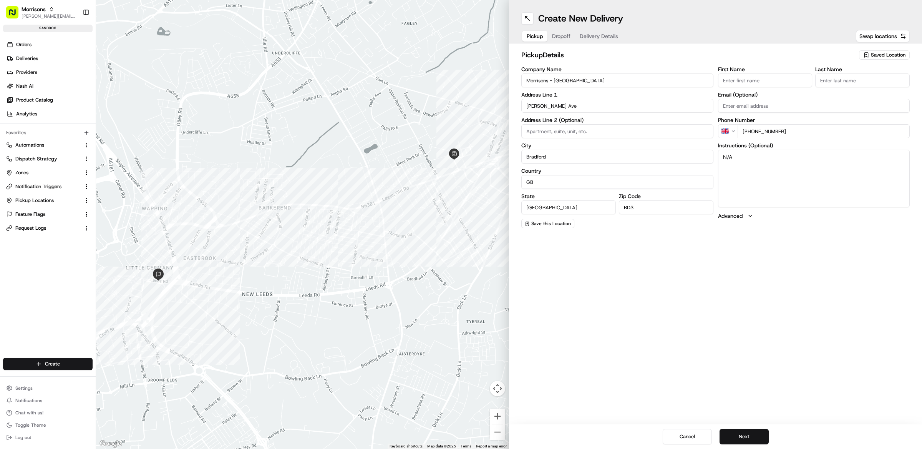
click at [761, 437] on button "Next" at bounding box center [744, 436] width 49 height 15
click at [760, 438] on button "Next" at bounding box center [744, 436] width 49 height 15
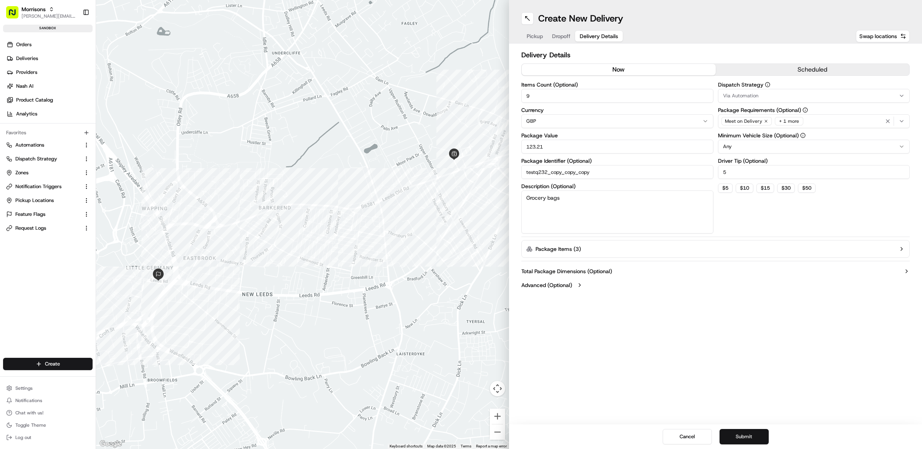
click at [760, 438] on button "Submit" at bounding box center [744, 436] width 49 height 15
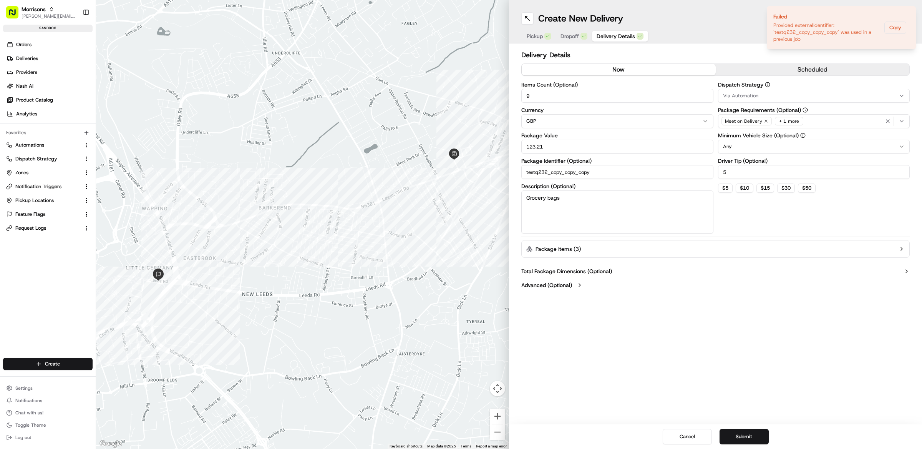
drag, startPoint x: 592, startPoint y: 174, endPoint x: 502, endPoint y: 176, distance: 90.3
click at [502, 176] on div "← Move left → Move right ↑ Move up ↓ Move down + Zoom in - Zoom out Home Jump l…" at bounding box center [509, 224] width 826 height 449
drag, startPoint x: 599, startPoint y: 172, endPoint x: 524, endPoint y: 166, distance: 75.2
click at [524, 166] on input "testq232_copy_copy_copy" at bounding box center [618, 172] width 192 height 14
type input "test_failure"
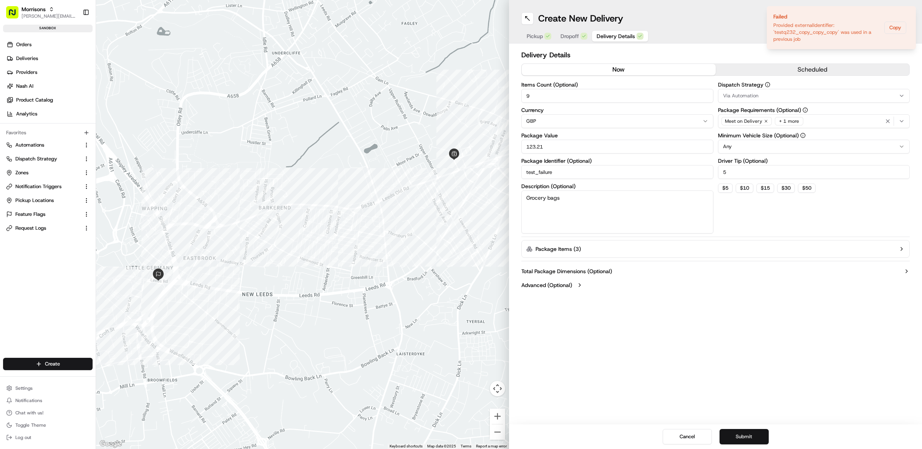
click at [752, 433] on button "Submit" at bounding box center [744, 436] width 49 height 15
click at [910, 14] on icon "Notifications (F8)" at bounding box center [910, 13] width 6 height 6
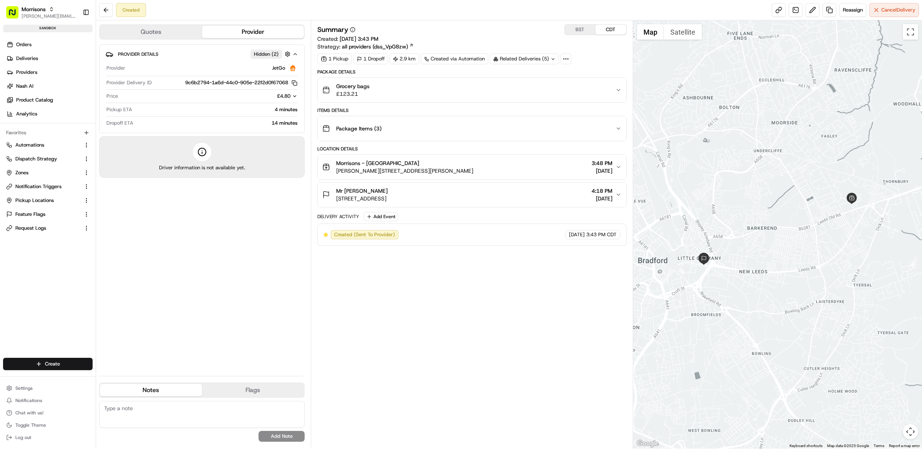
click at [472, 295] on div "Summary BST CDT Created: 08/18/2025 3:43 PM Strategy: all providers (dss_VpG8zw…" at bounding box center [471, 234] width 309 height 420
drag, startPoint x: 472, startPoint y: 295, endPoint x: 462, endPoint y: 295, distance: 10.0
click at [471, 295] on div "Summary BST CDT Created: 08/18/2025 3:43 PM Strategy: all providers (dss_VpG8zw…" at bounding box center [471, 234] width 309 height 420
click at [515, 324] on div "Summary BST CDT Created: 08/18/2025 3:43 PM Strategy: all providers (dss_VpG8zw…" at bounding box center [471, 234] width 309 height 420
click at [297, 83] on rect "button" at bounding box center [295, 83] width 3 height 3
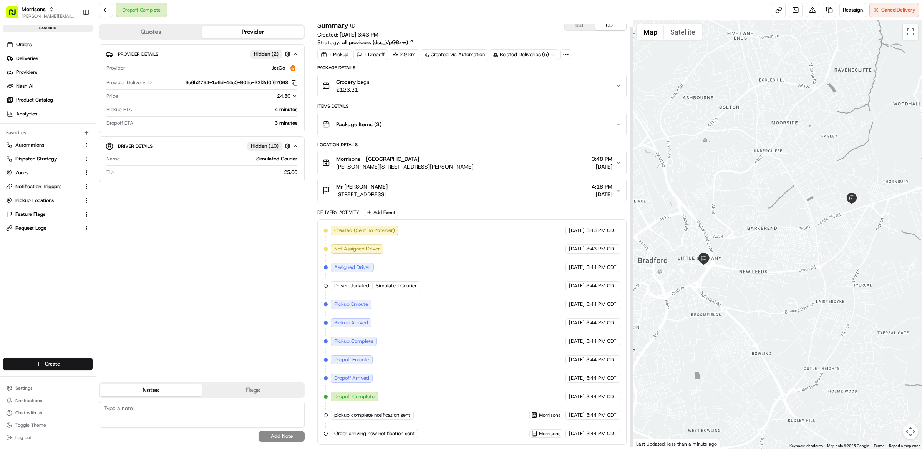
scroll to position [7, 0]
click at [605, 58] on div "Summary BST CDT Created: 08/18/2025 3:43 PM Strategy: all providers (dss_VpG8zw…" at bounding box center [471, 232] width 309 height 424
click at [851, 13] on span "Reassign" at bounding box center [853, 10] width 20 height 7
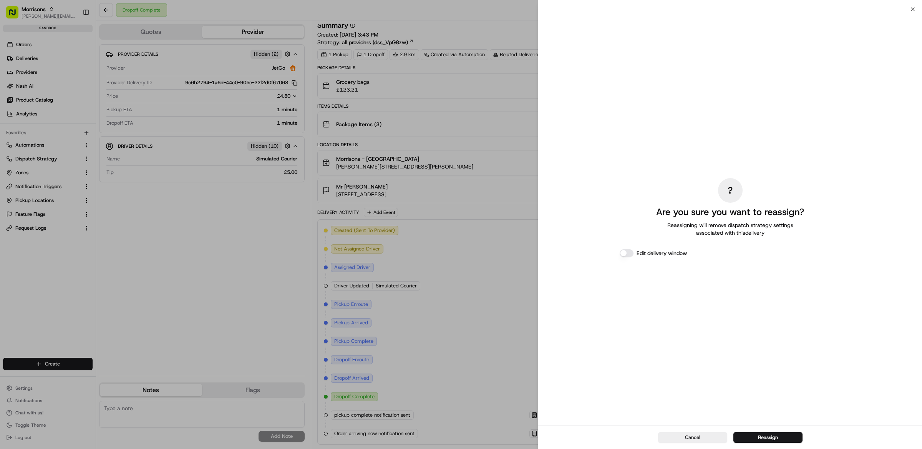
click at [785, 445] on div "Cancel Reassign" at bounding box center [730, 436] width 384 height 23
click at [786, 440] on button "Reassign" at bounding box center [768, 437] width 69 height 11
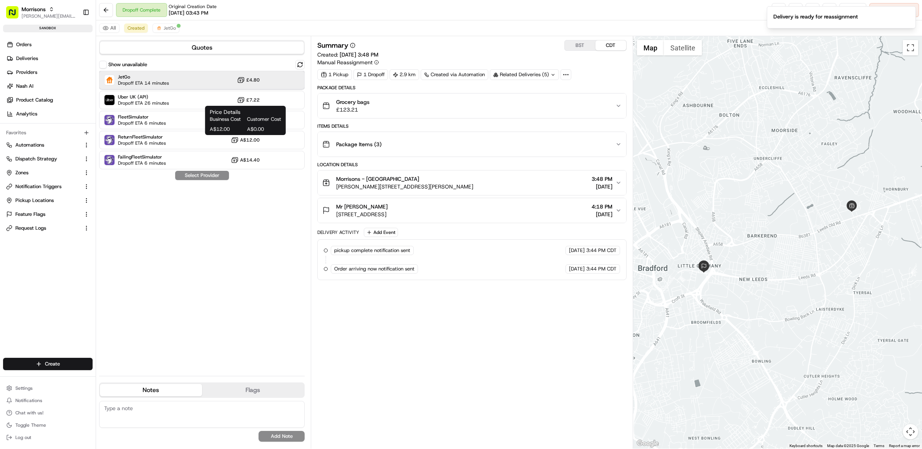
click at [208, 85] on div "JetGo Dropoff ETA 14 minutes £4.80" at bounding box center [202, 80] width 206 height 18
click at [209, 178] on button "Assign Provider" at bounding box center [202, 175] width 55 height 9
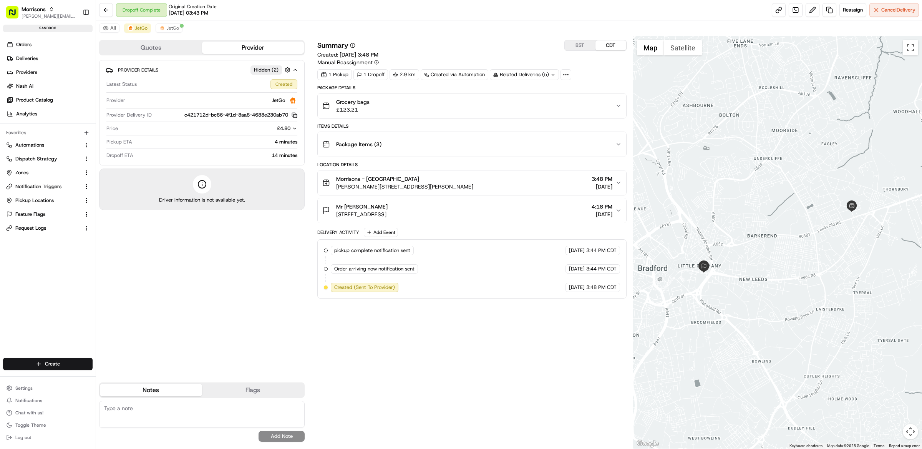
click at [296, 117] on icon "button" at bounding box center [295, 115] width 6 height 6
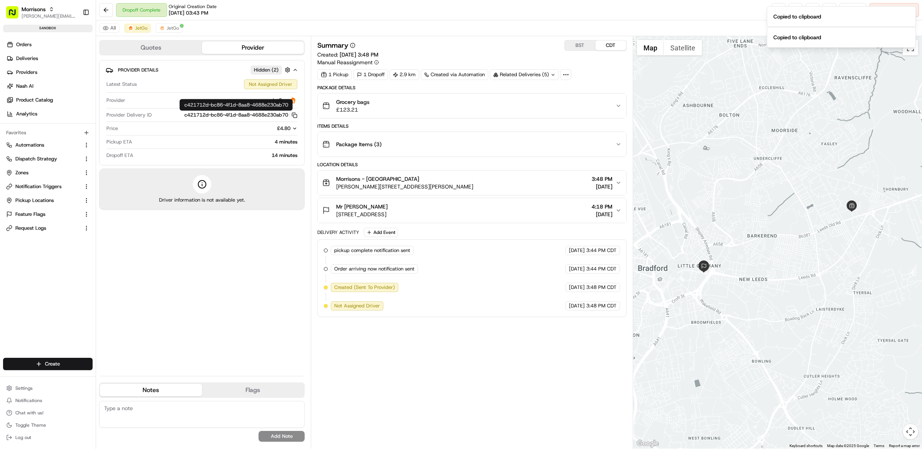
click at [492, 347] on div "Summary BST CDT Created: 08/18/2025 3:48 PM Manual Reassignment 1 Pickup 1 Drop…" at bounding box center [471, 242] width 309 height 404
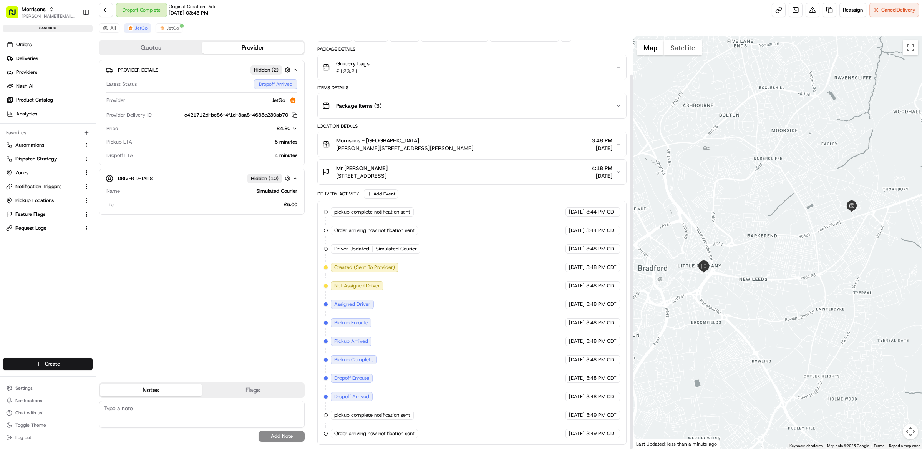
scroll to position [42, 0]
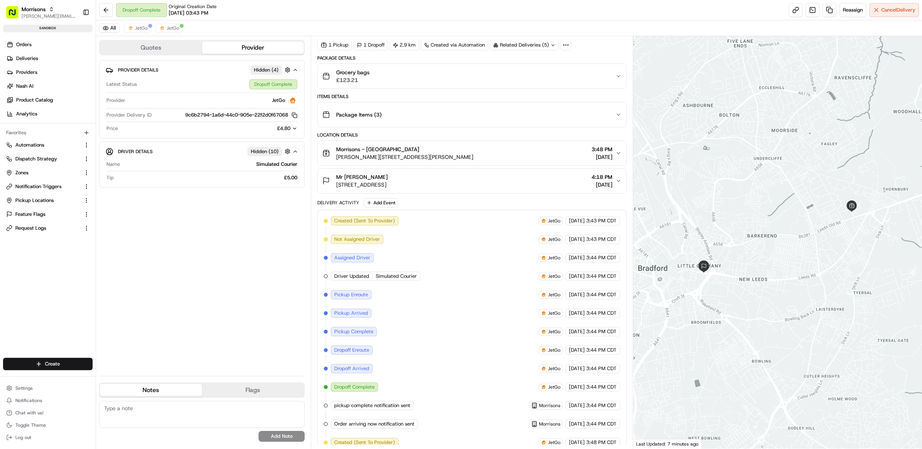
scroll to position [228, 0]
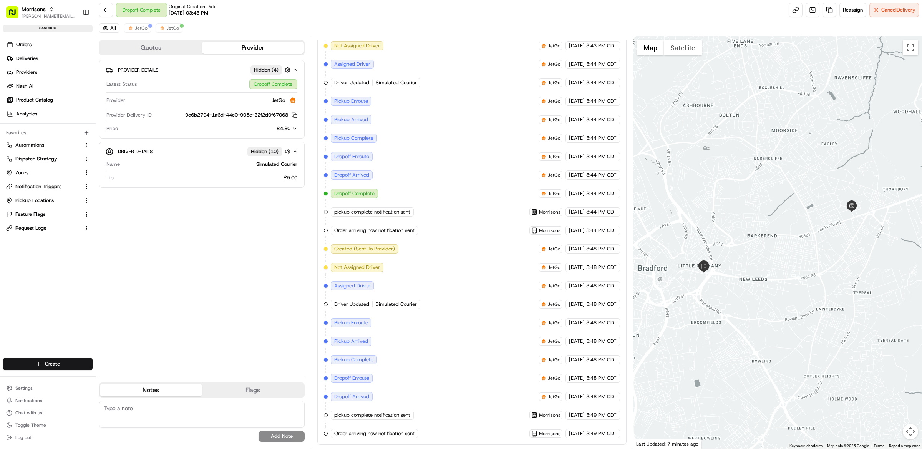
click at [120, 28] on div "All JetGo JetGo" at bounding box center [509, 28] width 826 height 16
click at [142, 28] on span "JetGo" at bounding box center [141, 28] width 12 height 6
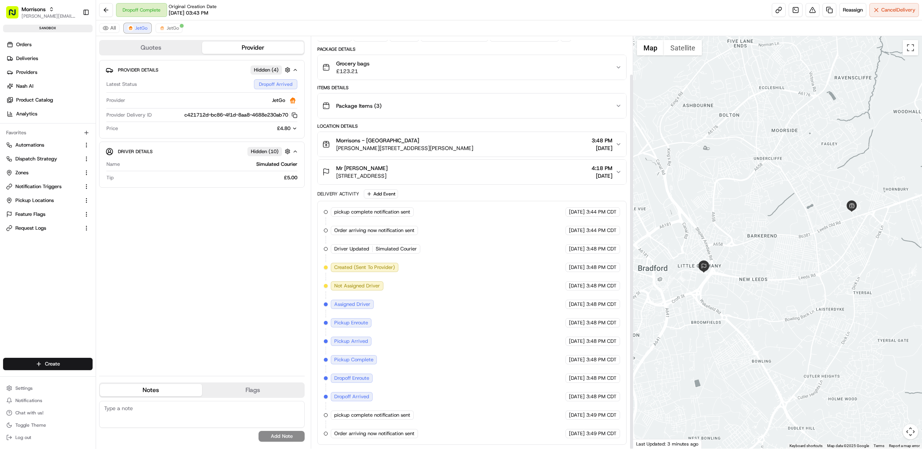
scroll to position [42, 0]
click at [854, 13] on button "Reassign" at bounding box center [853, 10] width 27 height 14
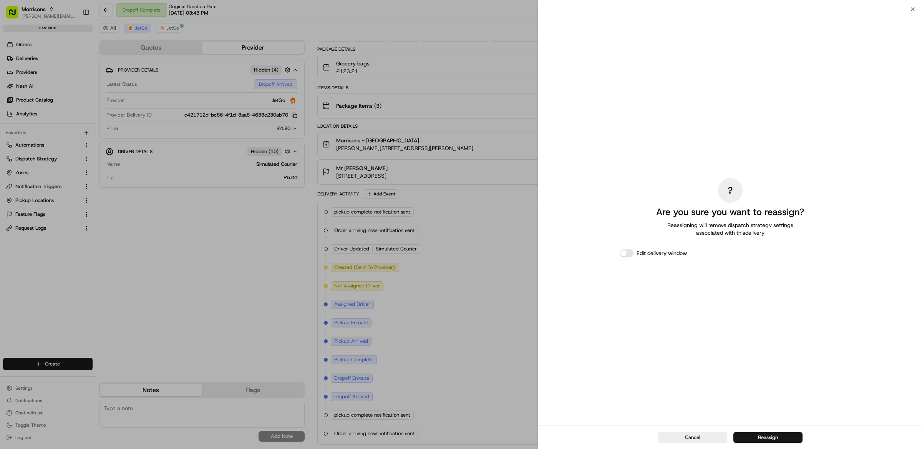
click at [779, 440] on button "Reassign" at bounding box center [768, 437] width 69 height 11
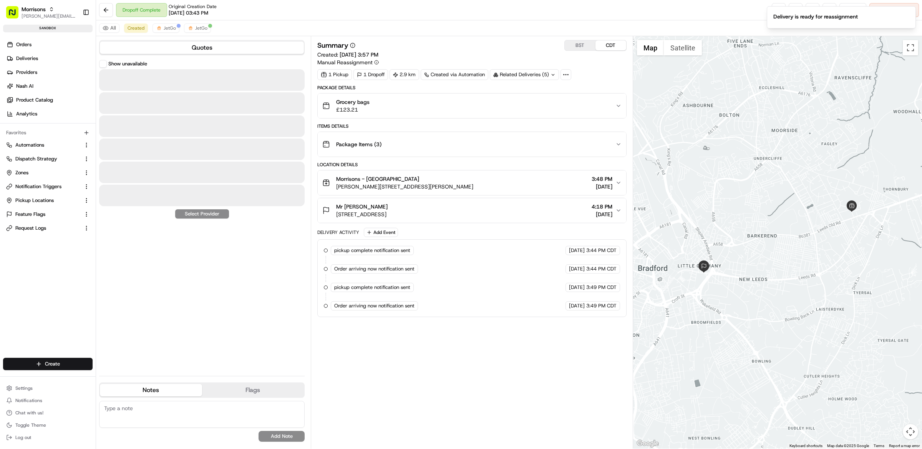
scroll to position [0, 0]
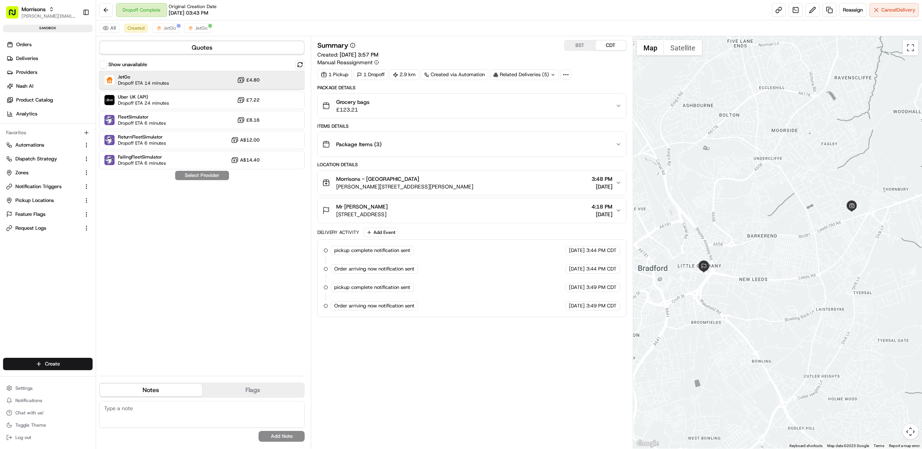
click at [158, 83] on span "Dropoff ETA 14 minutes" at bounding box center [143, 83] width 51 height 6
click at [207, 178] on button "Assign Provider" at bounding box center [202, 175] width 55 height 9
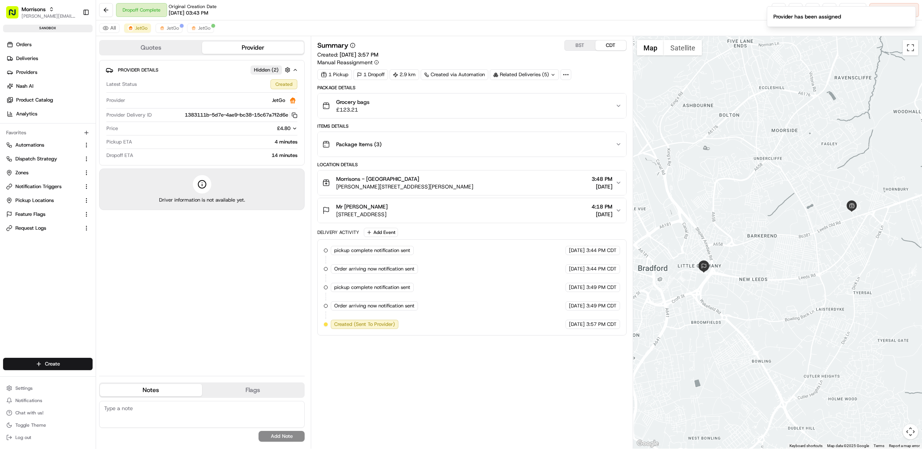
click at [532, 375] on div "Summary BST CDT Created: 08/18/2025 3:57 PM Manual Reassignment 1 Pickup 1 Drop…" at bounding box center [471, 242] width 309 height 404
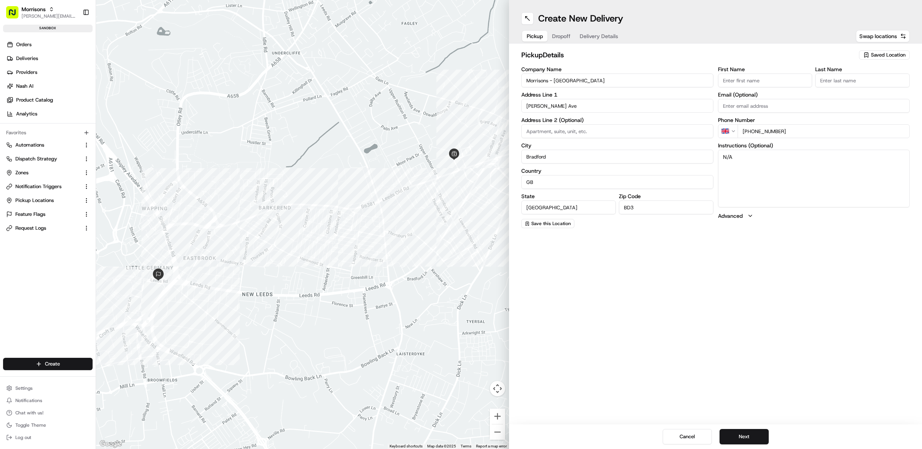
click at [593, 37] on span "Delivery Details" at bounding box center [599, 36] width 38 height 8
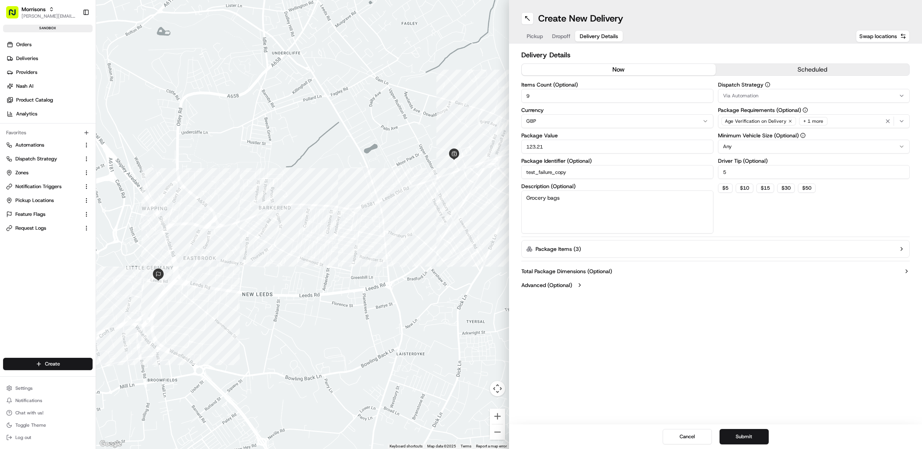
click at [558, 36] on span "Dropoff" at bounding box center [561, 36] width 18 height 8
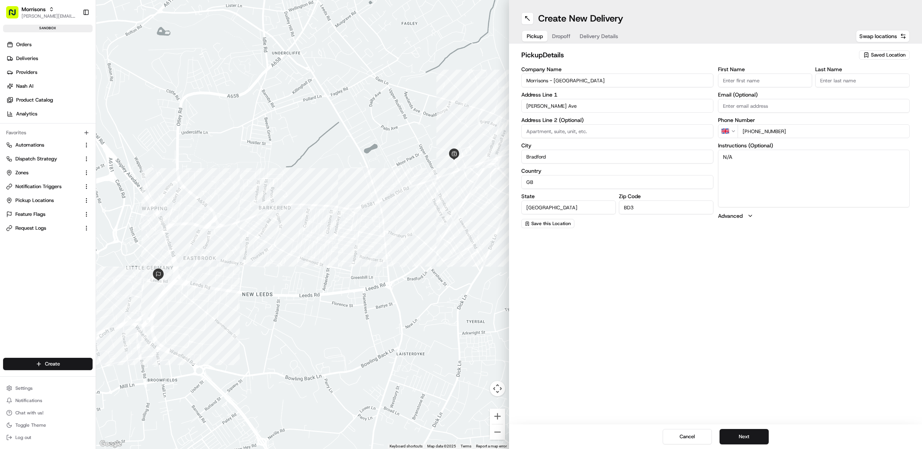
click at [535, 36] on span "Pickup" at bounding box center [535, 36] width 16 height 8
click at [565, 37] on span "Dropoff" at bounding box center [561, 36] width 18 height 8
click at [606, 35] on span "Delivery Details" at bounding box center [599, 36] width 38 height 8
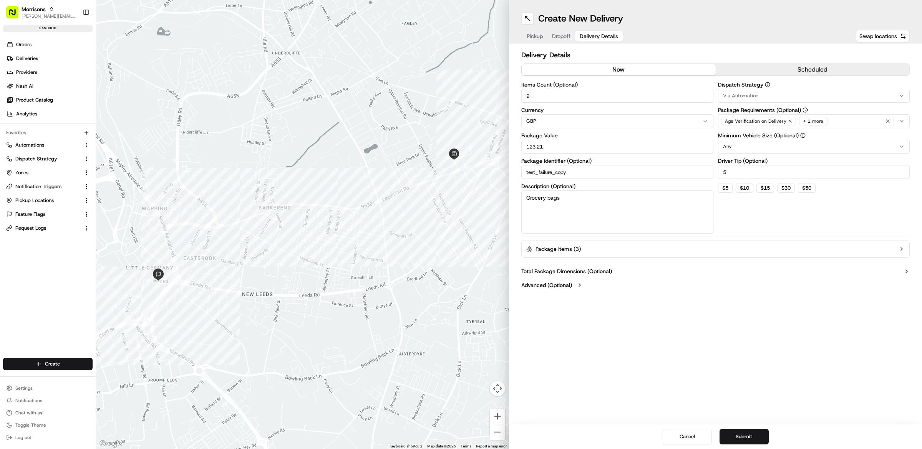
click at [586, 172] on input "test_failure_copy" at bounding box center [618, 172] width 192 height 14
click at [744, 434] on button "Submit" at bounding box center [744, 436] width 49 height 15
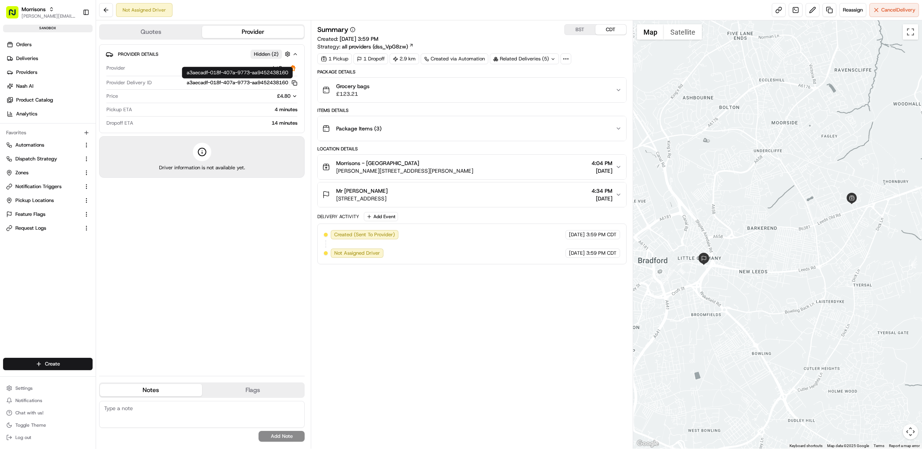
click at [296, 85] on rect "button" at bounding box center [295, 83] width 3 height 3
click at [448, 279] on div "Summary BST CDT Created: [DATE] 3:59 PM Strategy: all providers (dss_VpG8zw) 1 …" at bounding box center [471, 234] width 309 height 420
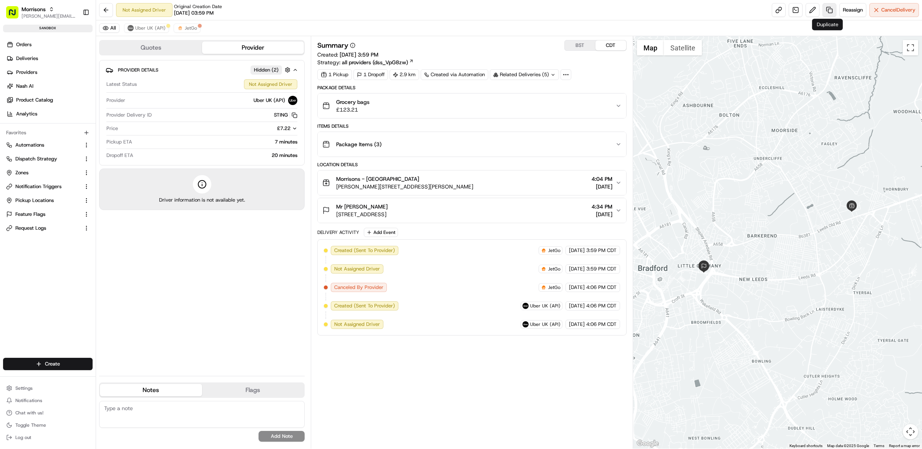
click at [830, 7] on link at bounding box center [830, 10] width 14 height 14
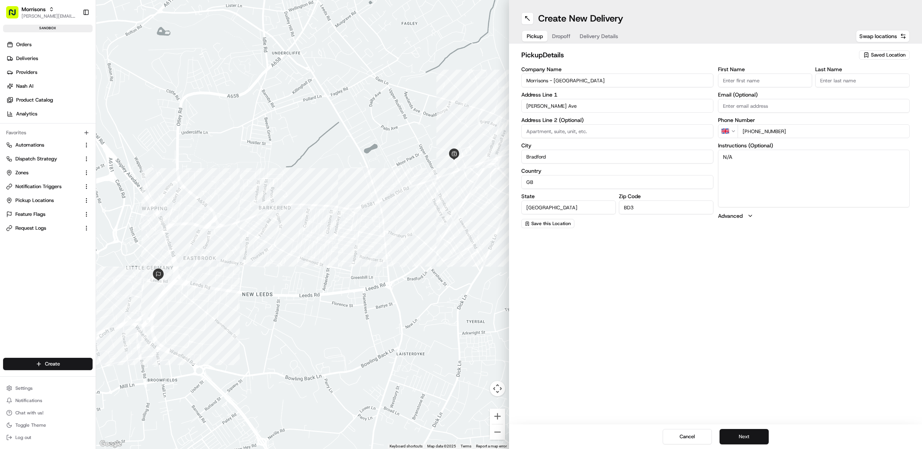
click at [761, 439] on button "Next" at bounding box center [744, 436] width 49 height 15
click at [758, 439] on button "Next" at bounding box center [744, 436] width 49 height 15
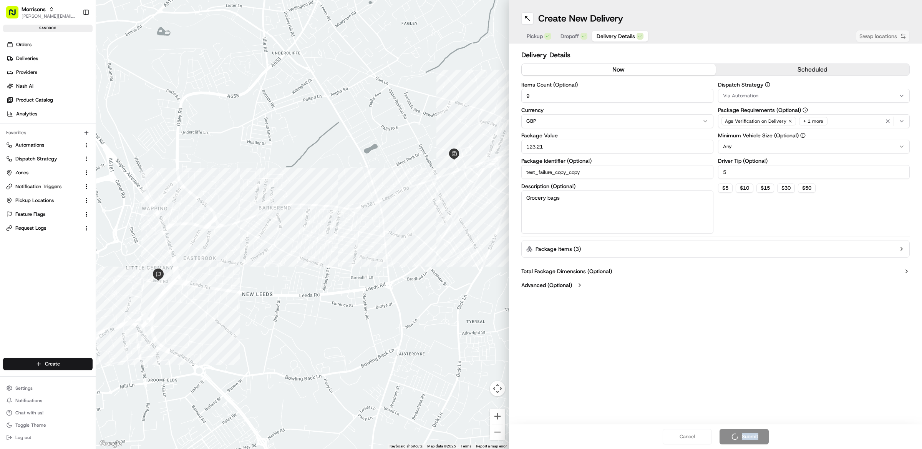
click at [759, 439] on div "Cancel Submit" at bounding box center [715, 436] width 413 height 25
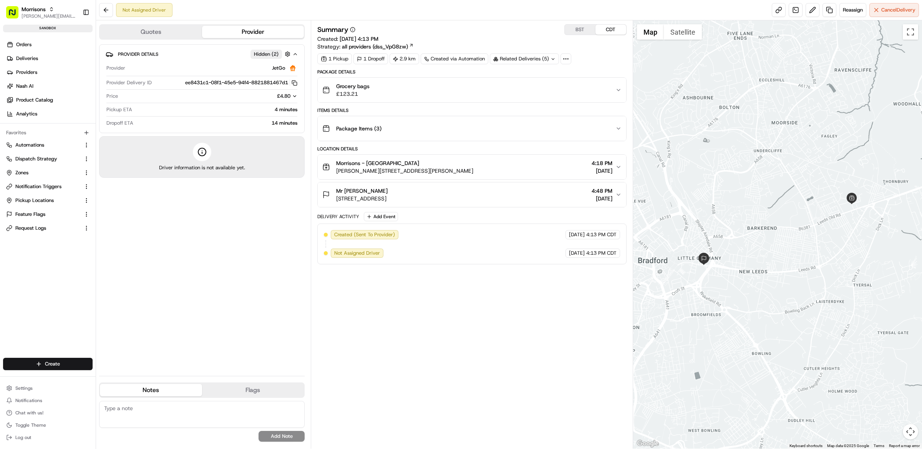
click at [461, 302] on div "Summary BST CDT Created: [DATE] 4:13 PM Strategy: all providers (dss_VpG8zw) 1 …" at bounding box center [471, 234] width 309 height 420
click at [296, 83] on icon "button" at bounding box center [295, 83] width 6 height 6
drag, startPoint x: 404, startPoint y: 314, endPoint x: 334, endPoint y: 144, distance: 183.9
click at [404, 314] on div "Summary BST CDT Created: [DATE] 4:13 PM Strategy: all providers (dss_VpG8zw) 1 …" at bounding box center [471, 234] width 309 height 420
click at [296, 84] on icon "button" at bounding box center [295, 83] width 6 height 6
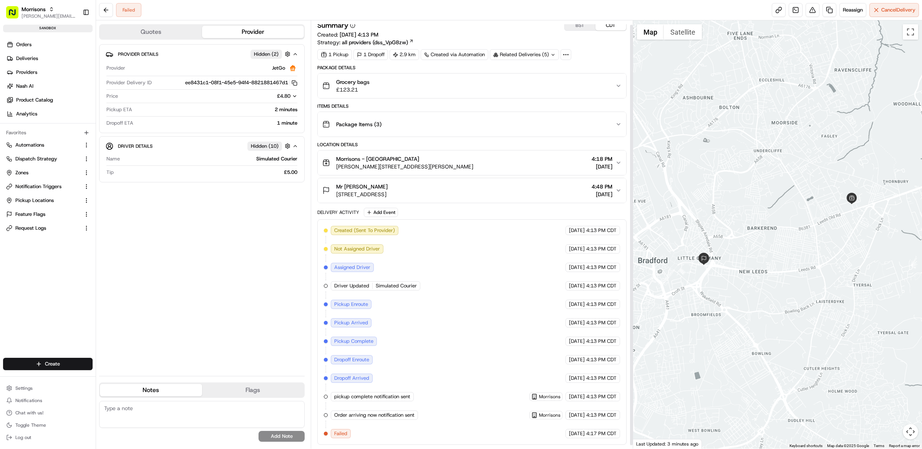
scroll to position [7, 0]
click at [444, 323] on div "Created (Sent To Provider) JetGo 08/18/2025 4:13 PM CDT Not Assigned Driver Jet…" at bounding box center [472, 332] width 296 height 212
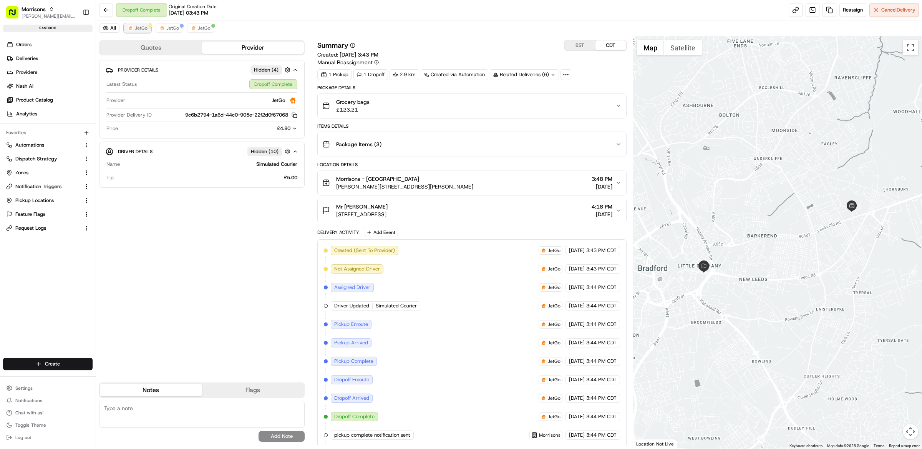
click at [129, 26] on img at bounding box center [131, 28] width 6 height 6
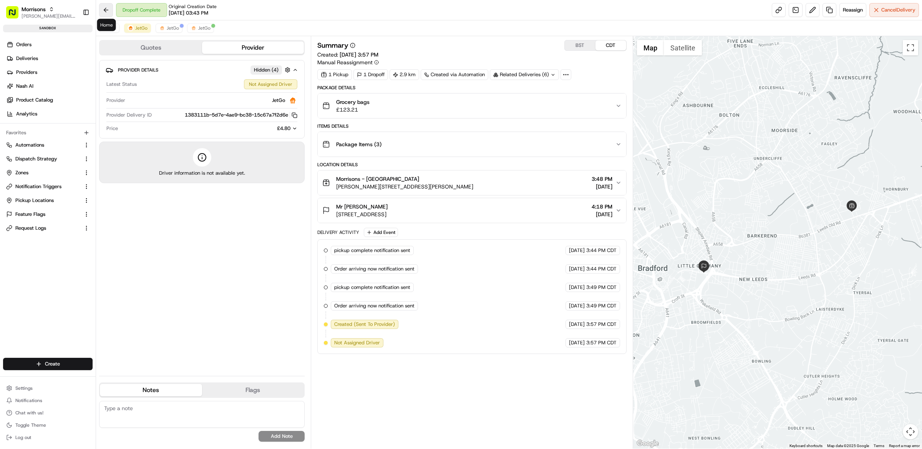
click at [111, 9] on button at bounding box center [106, 10] width 14 height 14
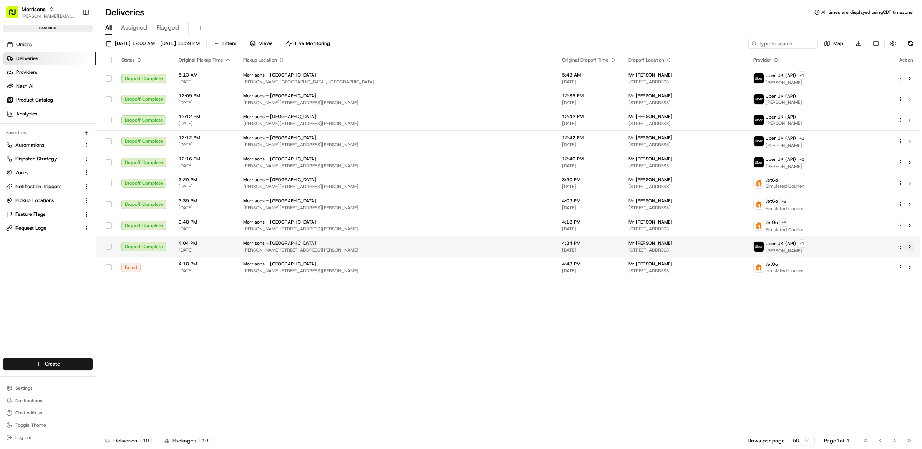
click at [911, 246] on button at bounding box center [909, 246] width 9 height 9
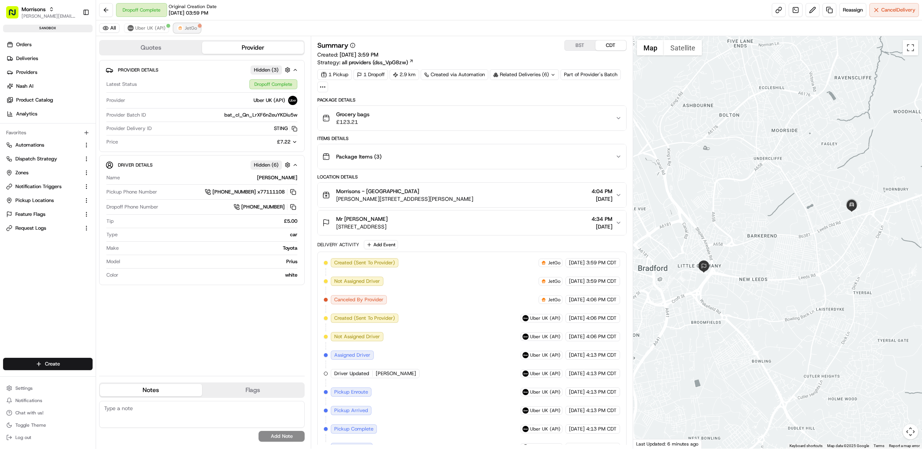
click at [198, 27] on div at bounding box center [200, 26] width 4 height 4
